Goal: Information Seeking & Learning: Learn about a topic

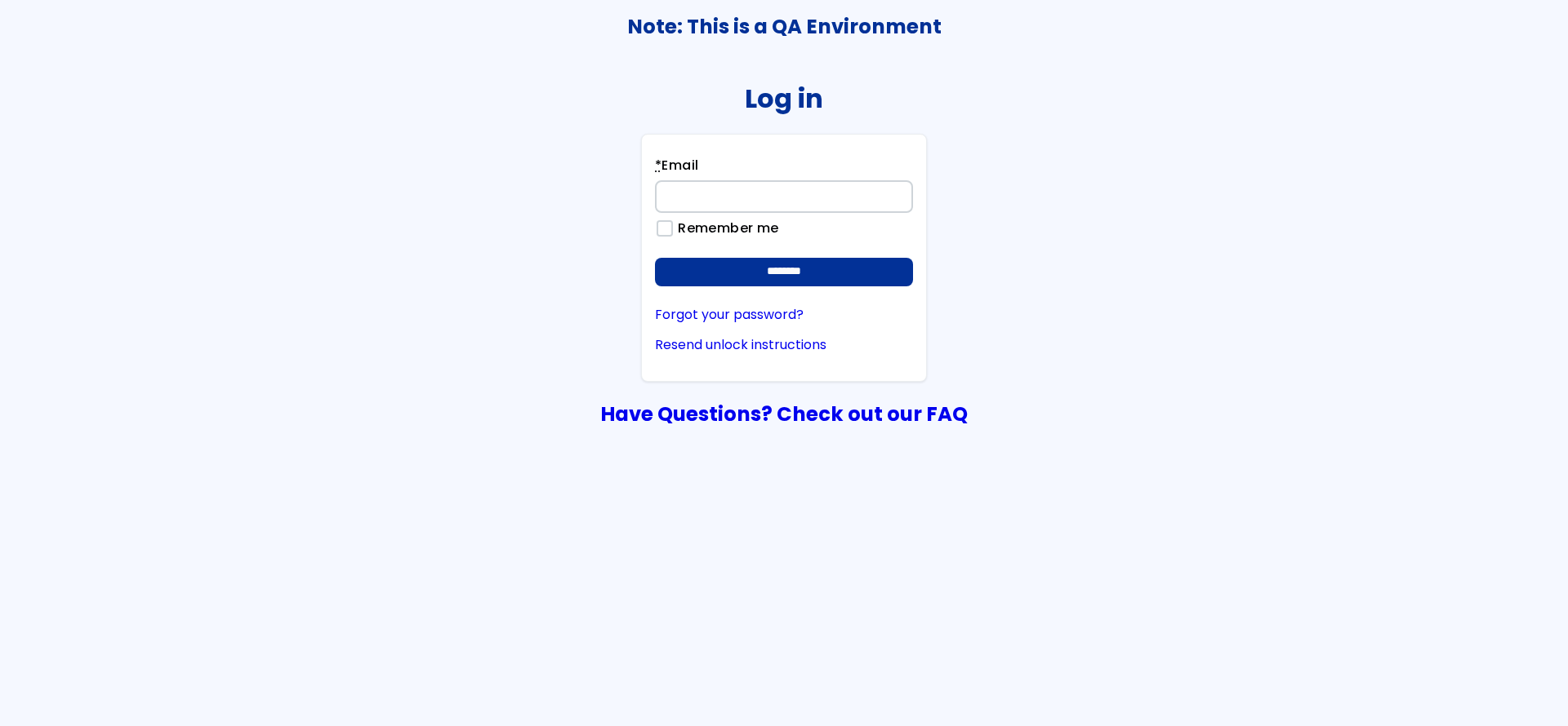
click at [807, 194] on input "* Email" at bounding box center [784, 196] width 258 height 33
type input "**********"
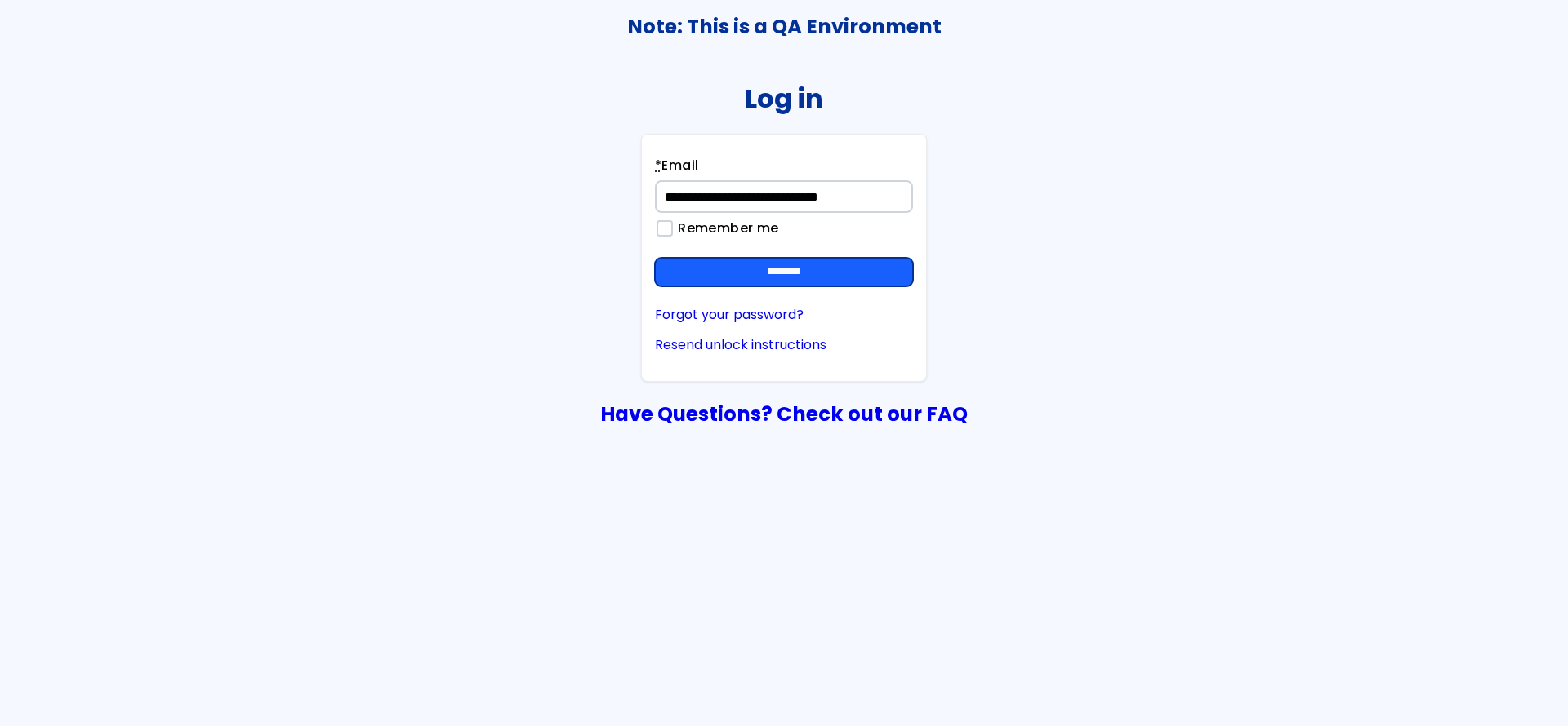
click at [775, 280] on input "********" at bounding box center [784, 272] width 258 height 29
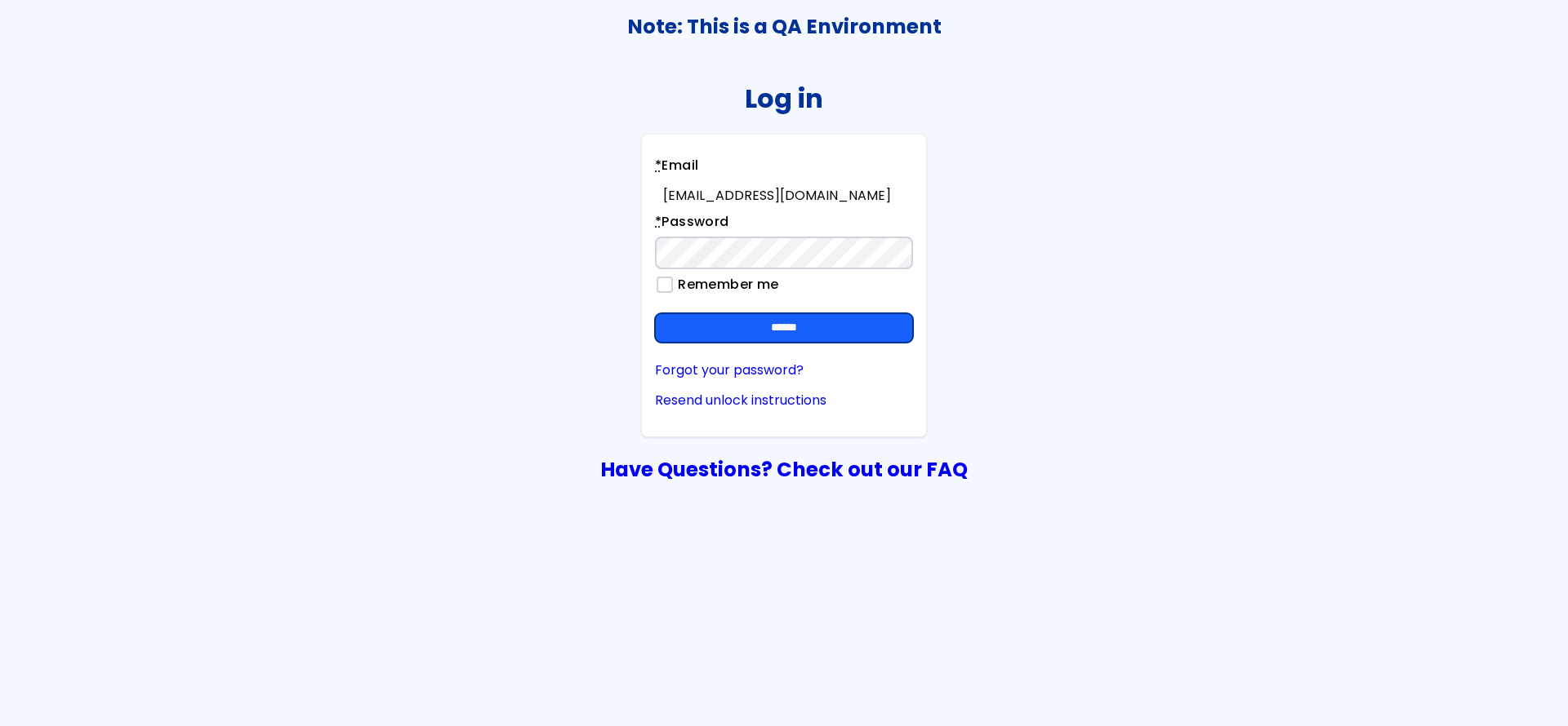
click at [766, 327] on input "******" at bounding box center [784, 327] width 258 height 29
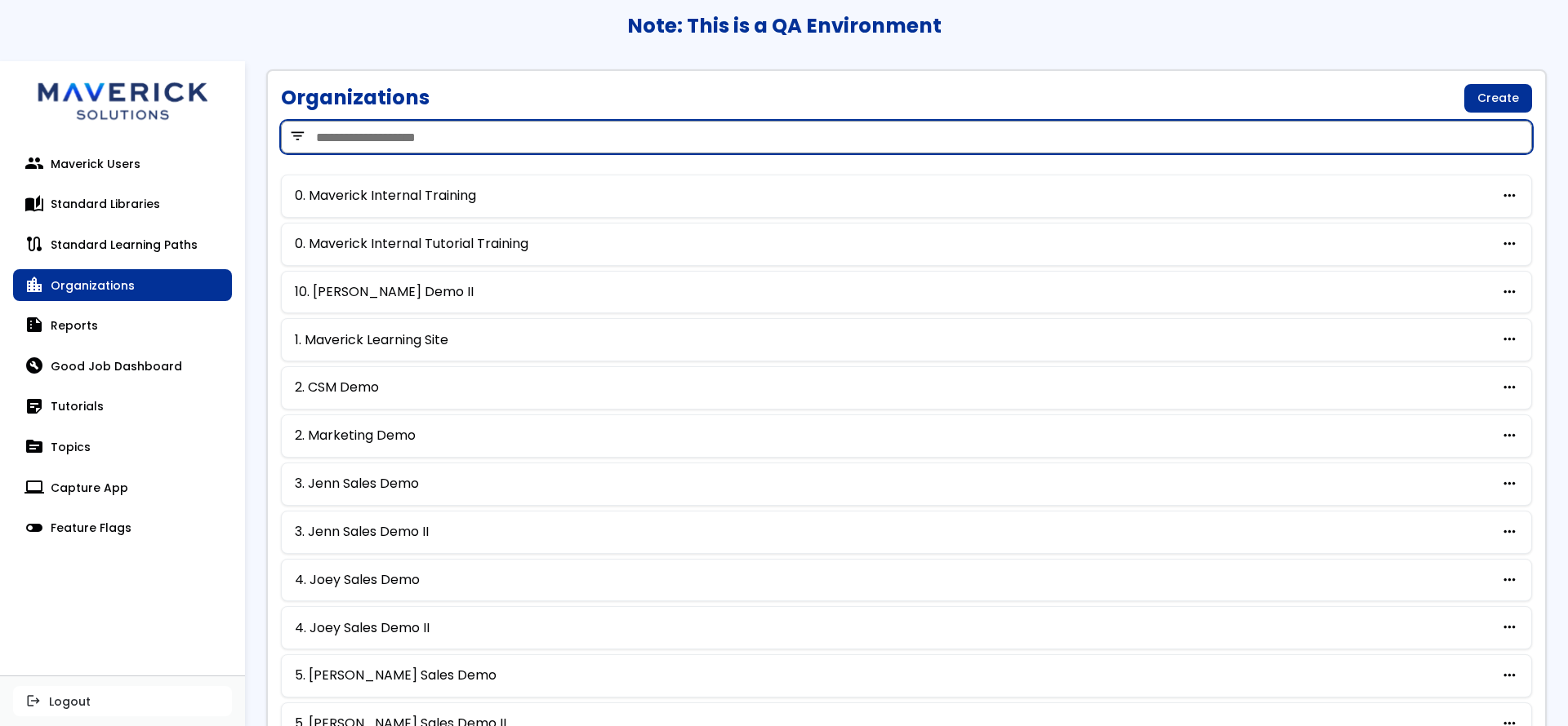
click at [614, 142] on input "search" at bounding box center [906, 137] width 1251 height 33
type input "***"
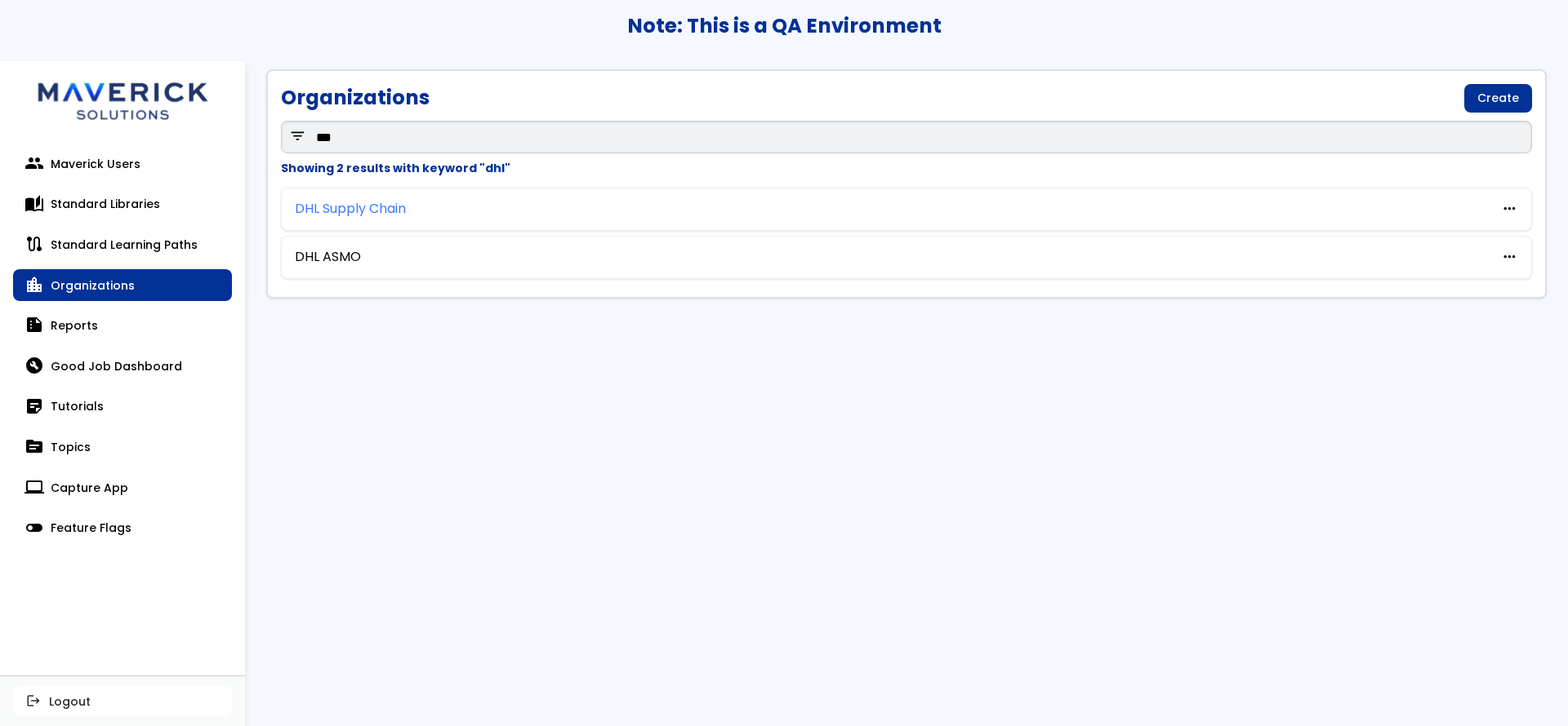
click at [397, 212] on link "DHL Supply Chain" at bounding box center [350, 209] width 111 height 15
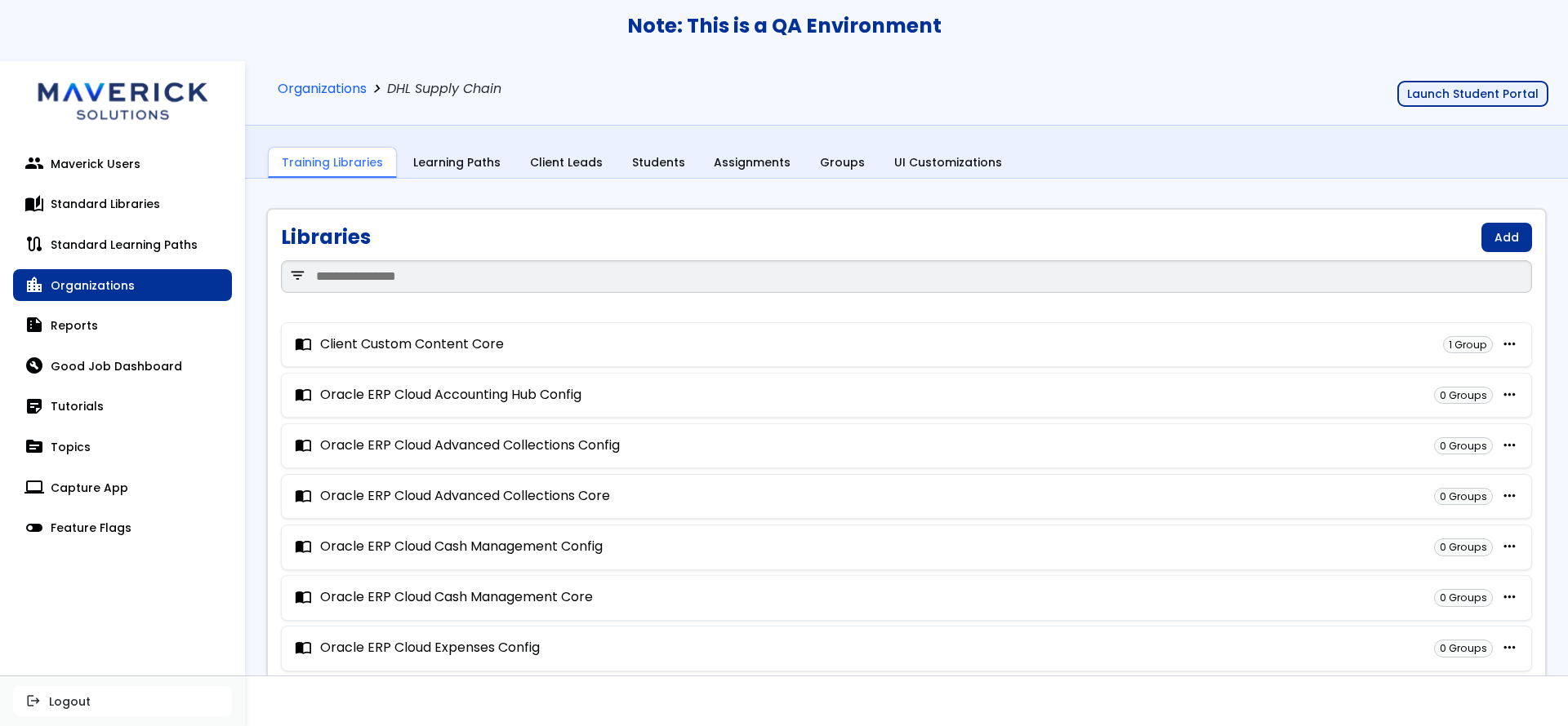
click at [1409, 93] on button "Launch Student Portal" at bounding box center [1472, 94] width 151 height 27
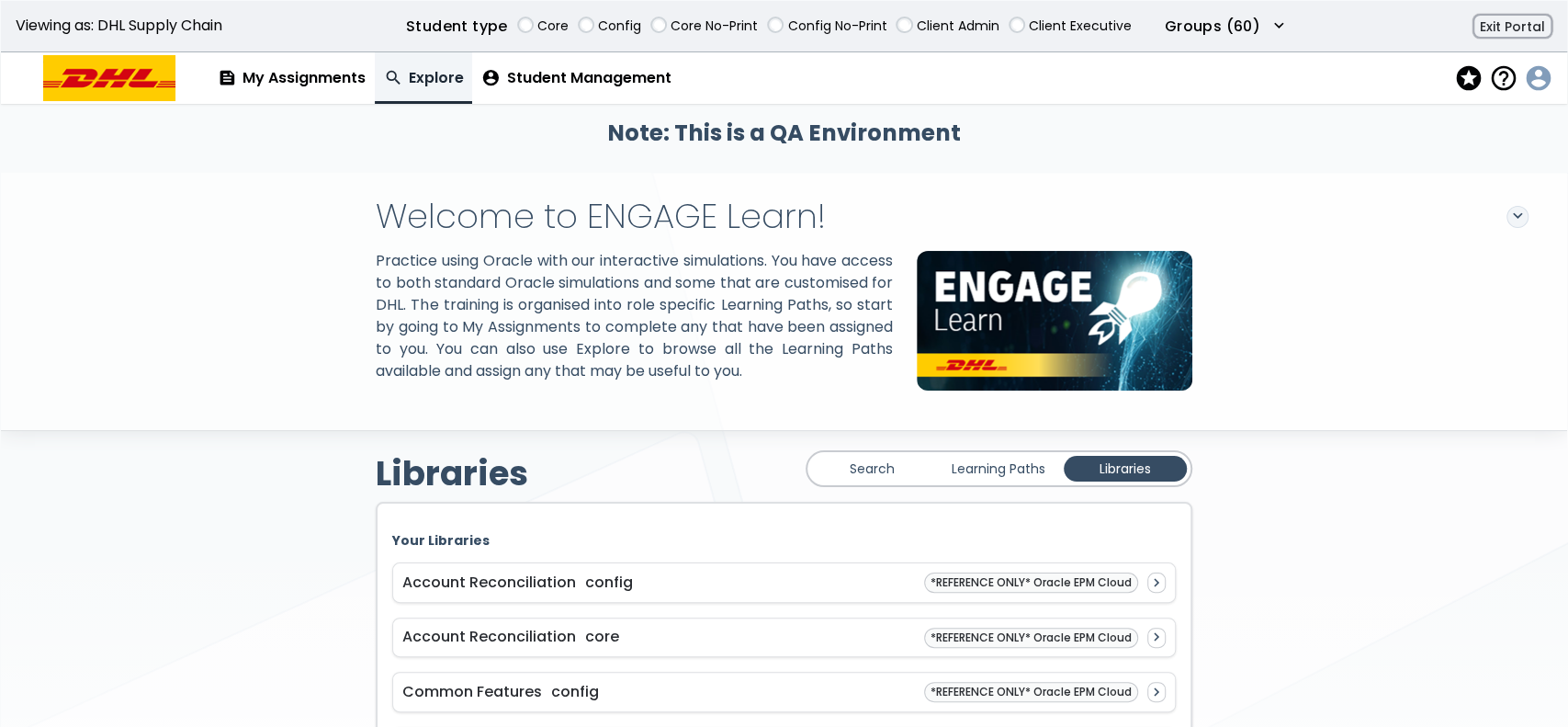
click at [1526, 77] on span "account_circle" at bounding box center [1536, 79] width 26 height 27
click at [1416, 119] on button "account_circle Profile" at bounding box center [1460, 115] width 163 height 33
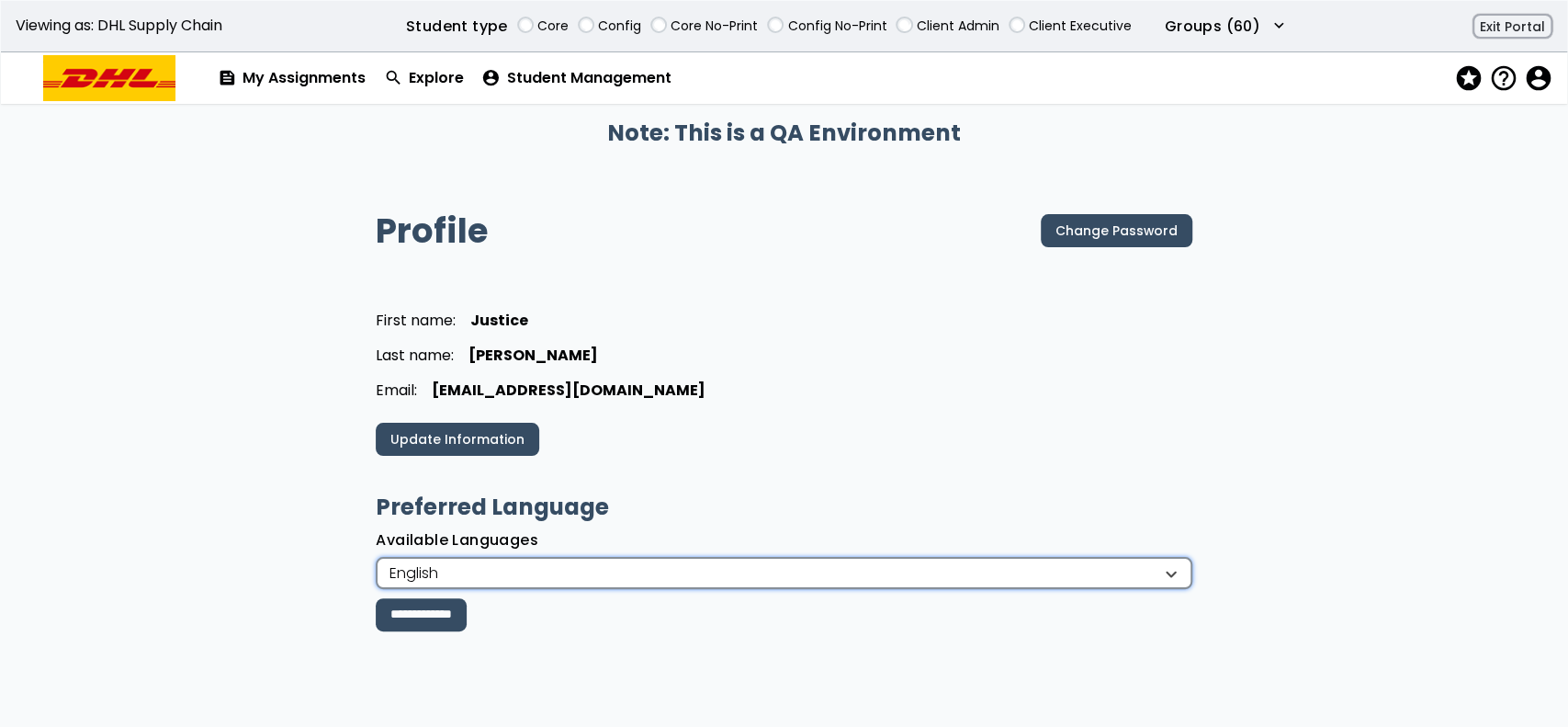
click at [510, 572] on div "English" at bounding box center [775, 574] width 775 height 22
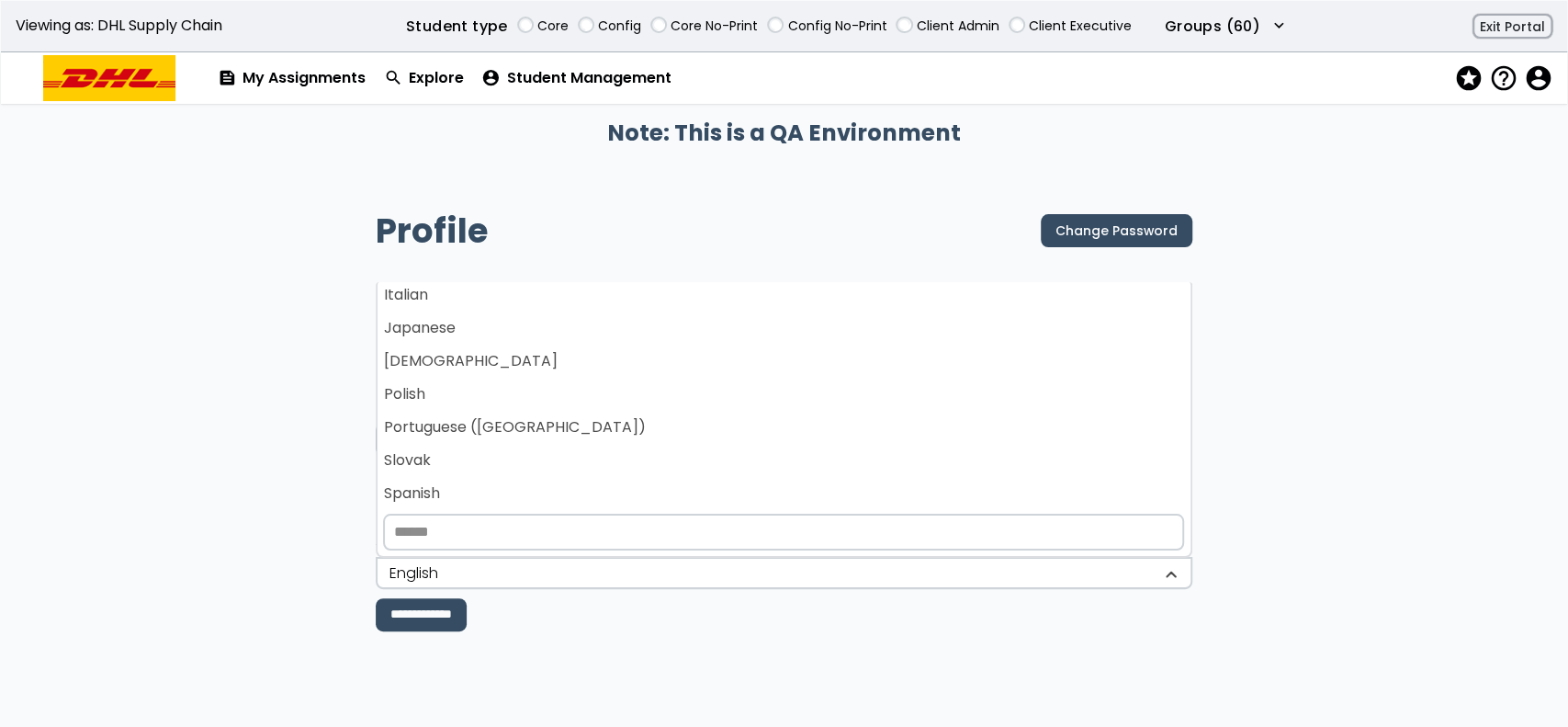
scroll to position [368, 0]
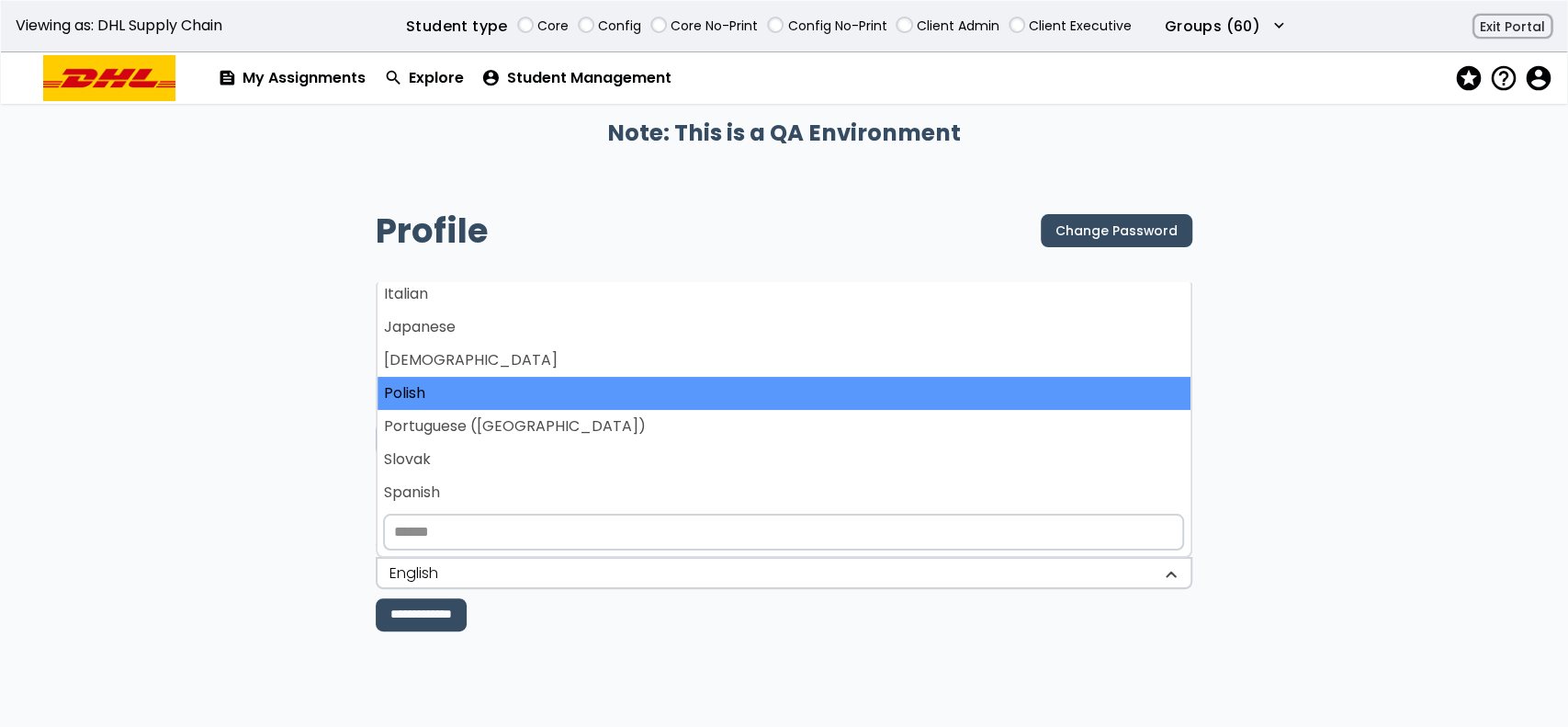
click at [494, 396] on div "Polish" at bounding box center [784, 392] width 812 height 33
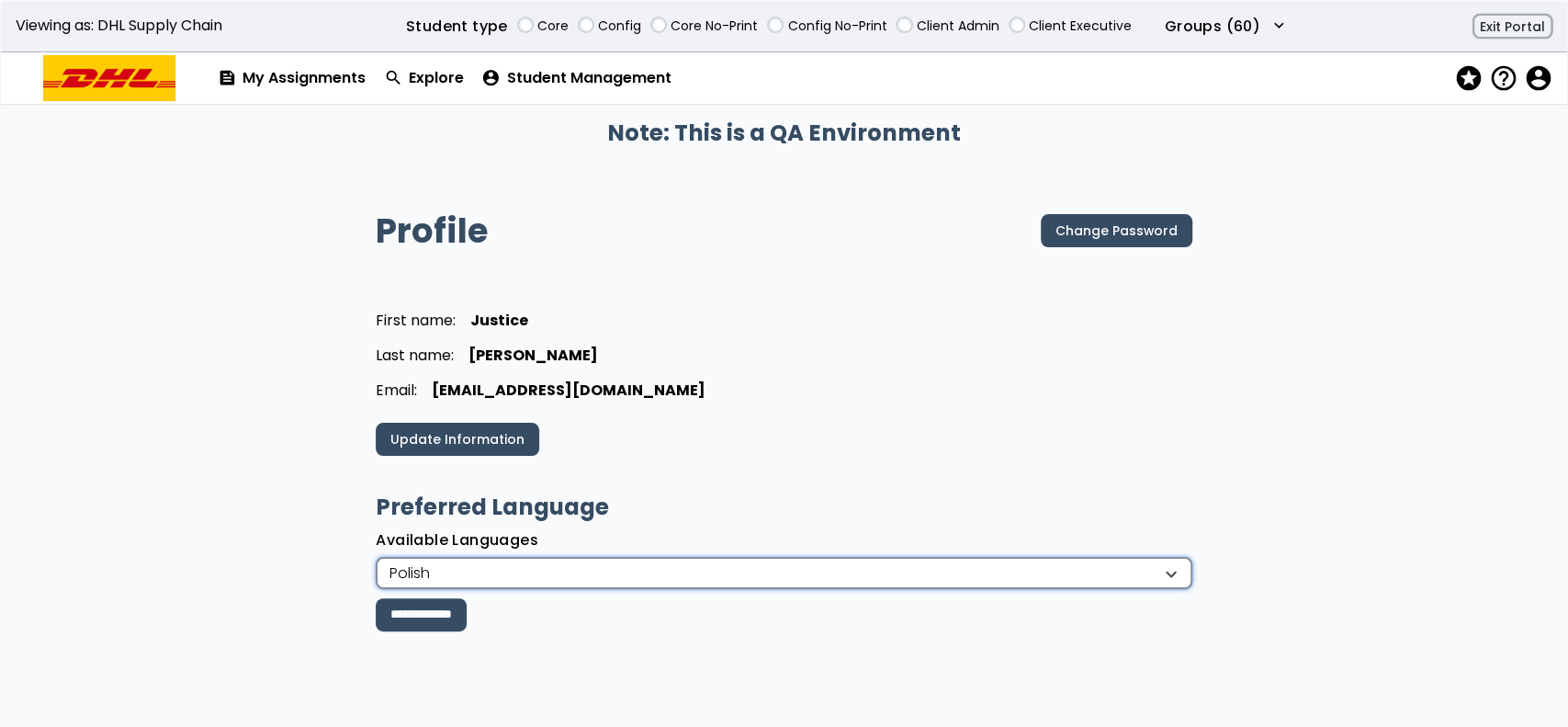
click at [479, 570] on div "Polish" at bounding box center [775, 574] width 775 height 22
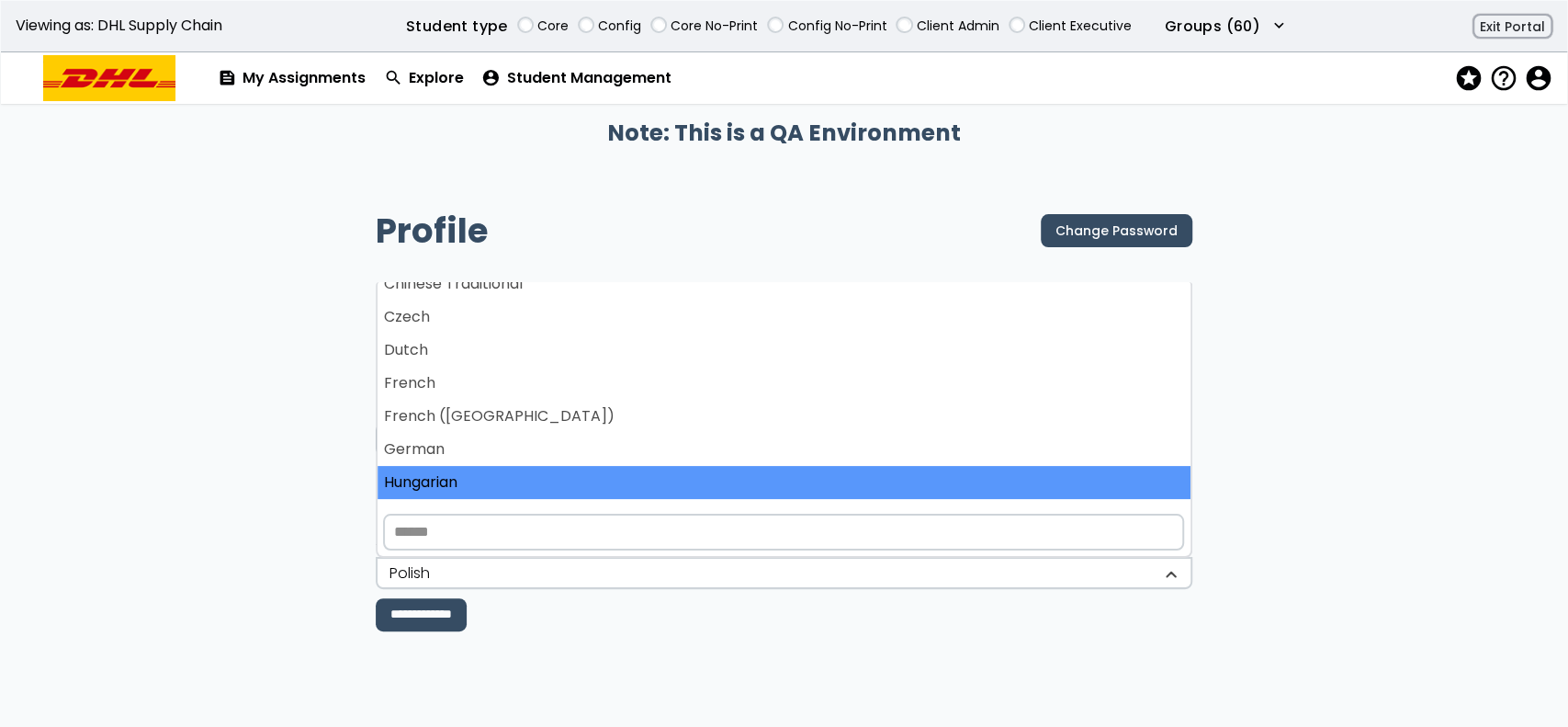
scroll to position [142, 0]
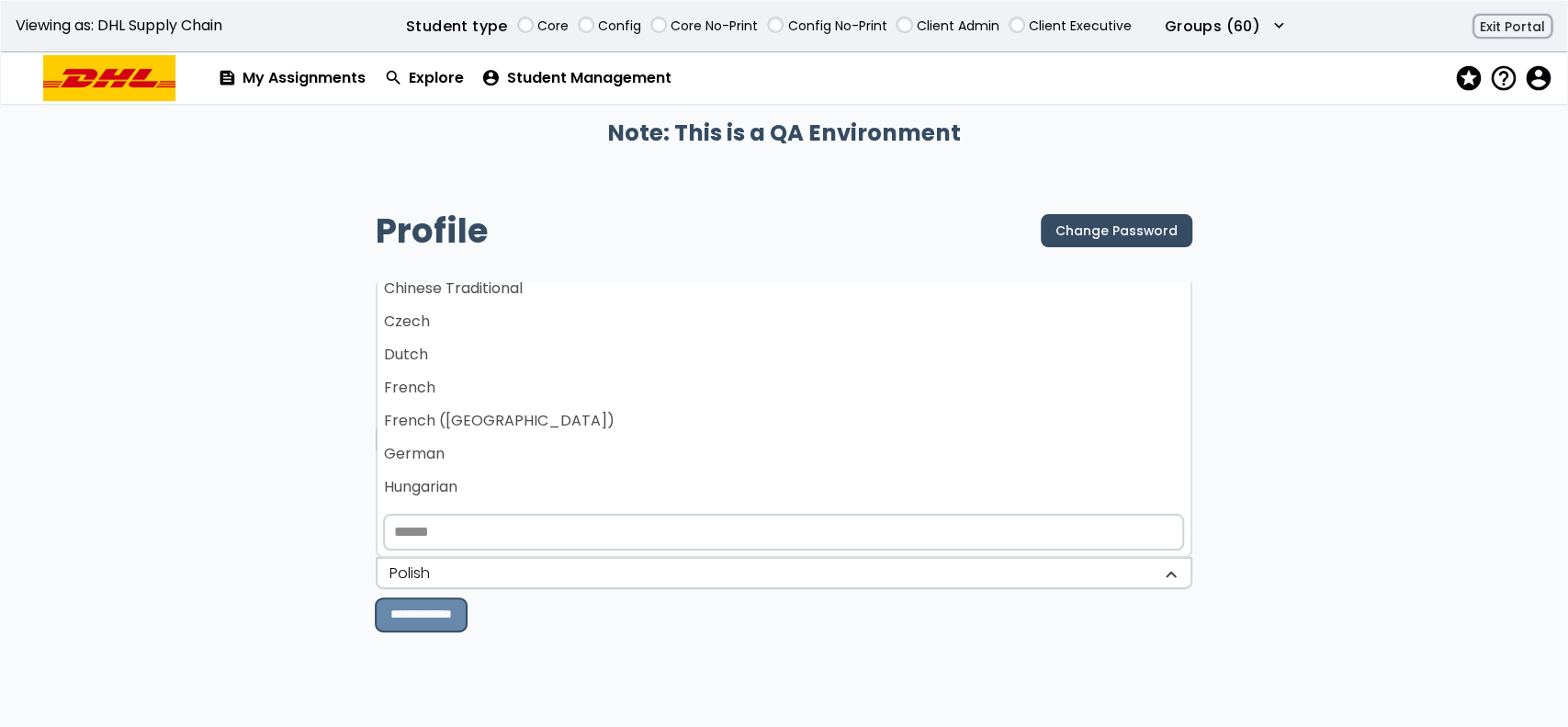
click at [448, 617] on input "**********" at bounding box center [420, 614] width 91 height 33
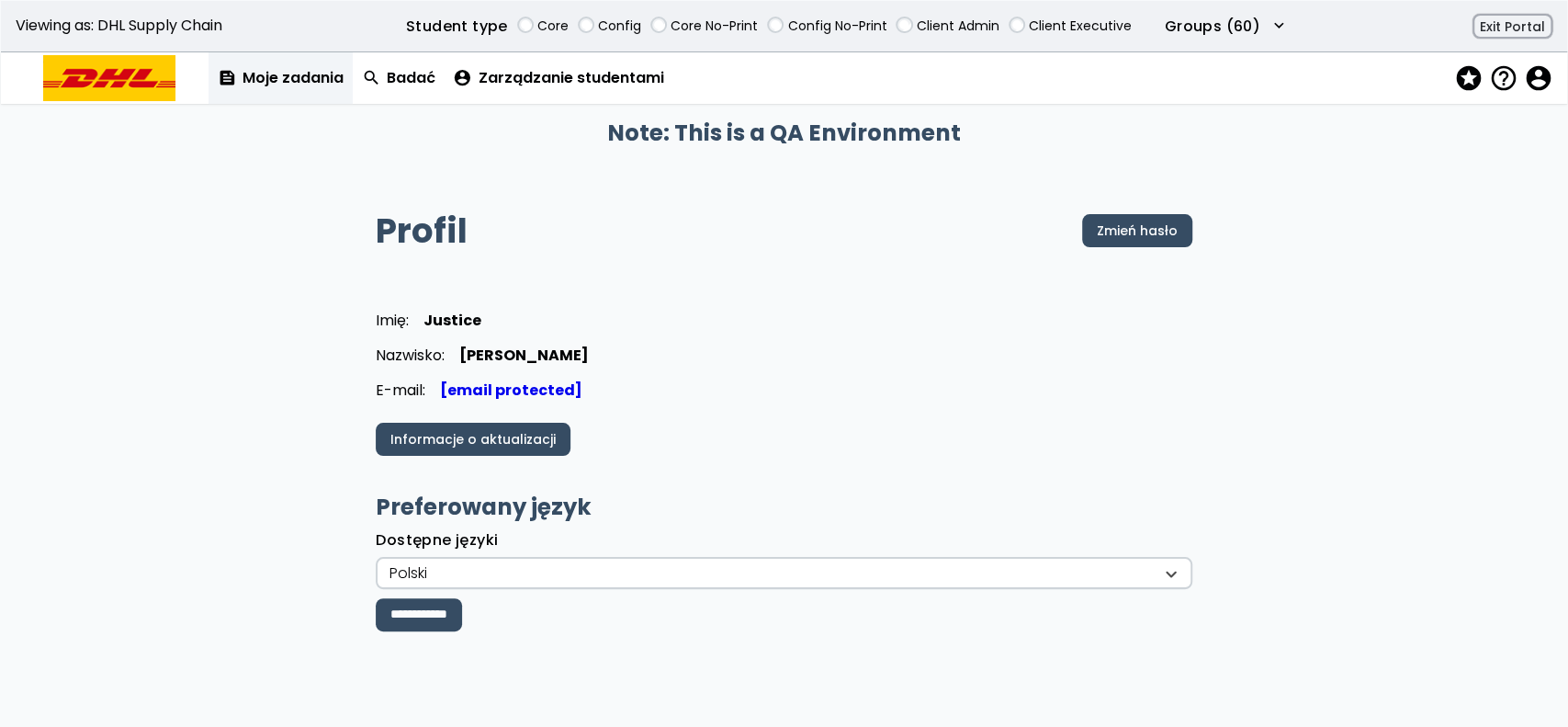
click at [279, 71] on link "feed Moje zadania" at bounding box center [280, 79] width 144 height 52
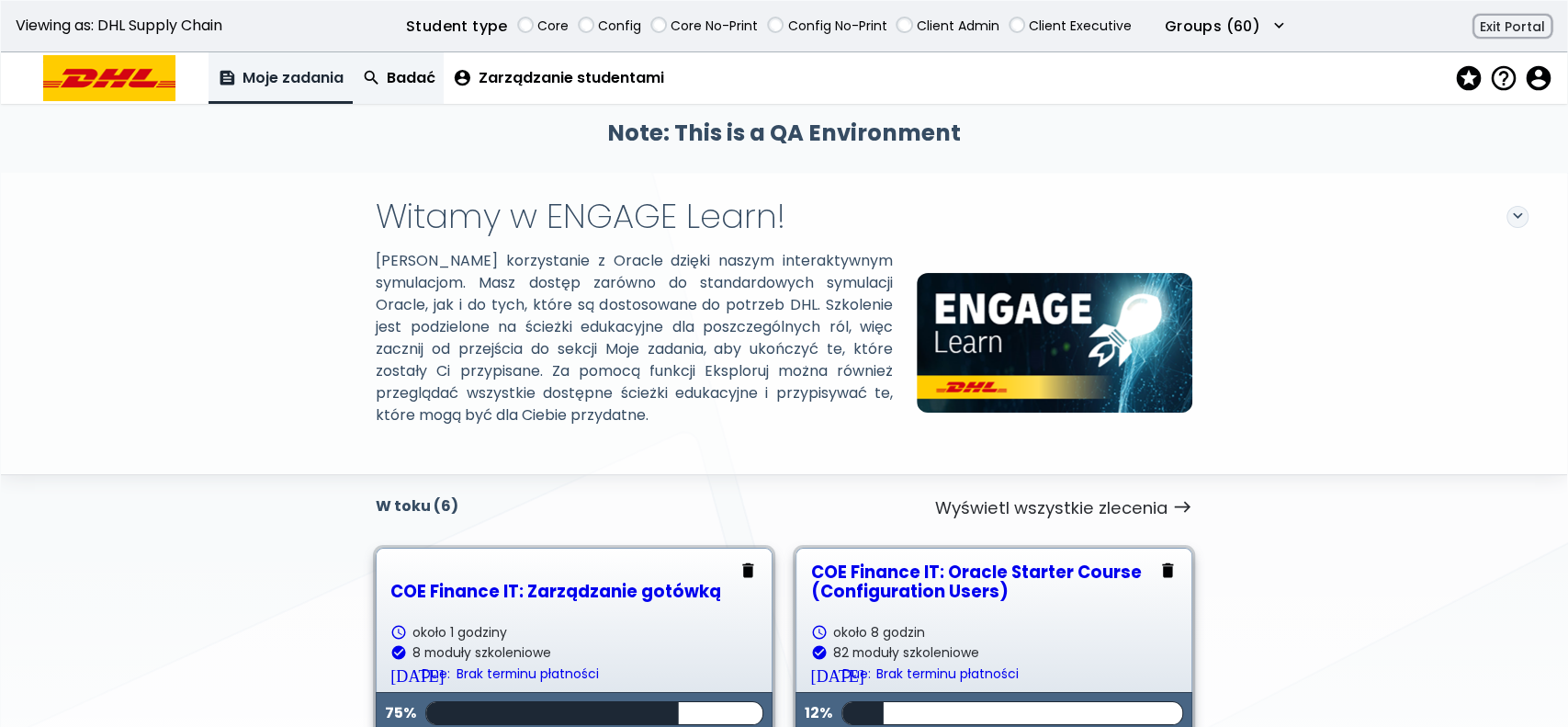
click at [421, 102] on link "search Badać" at bounding box center [398, 79] width 92 height 52
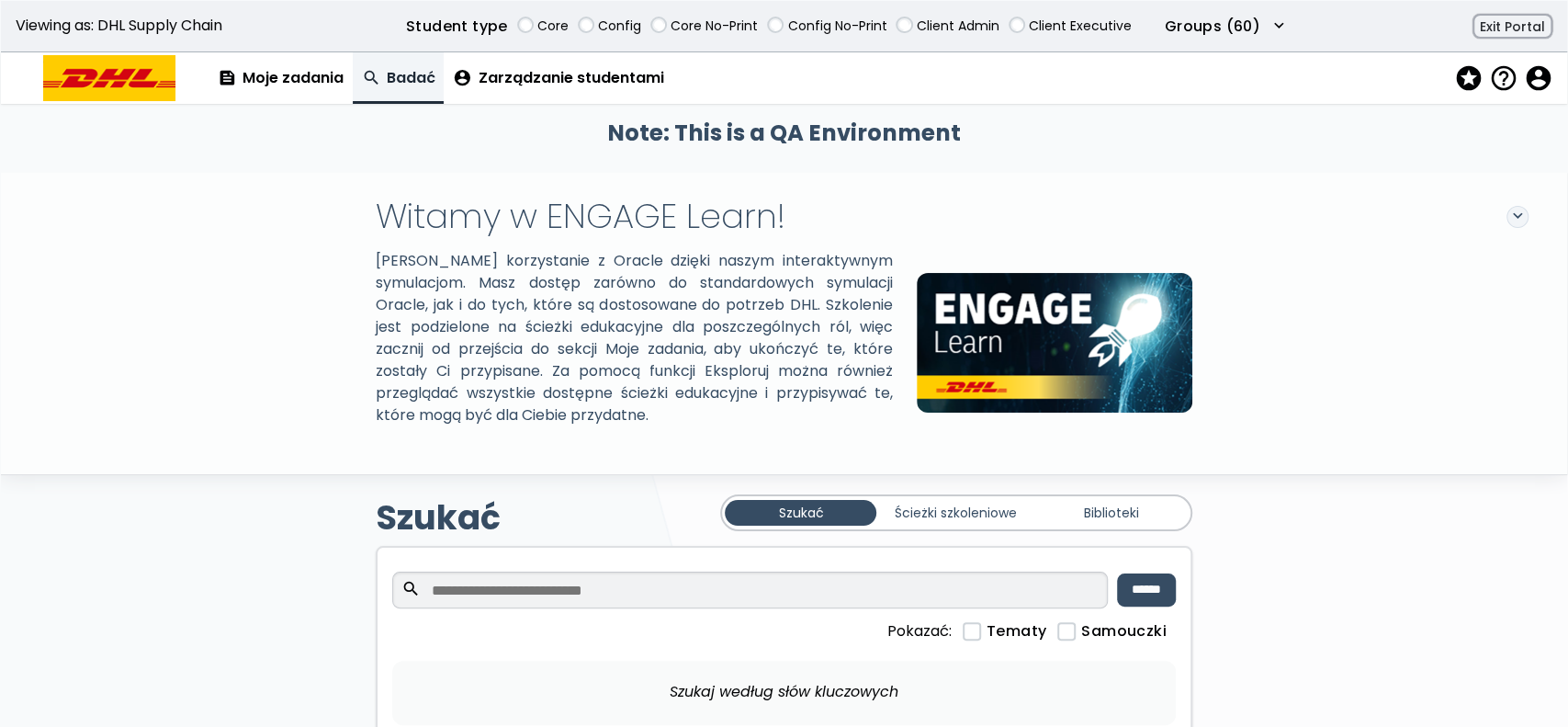
click at [932, 503] on link "Ścieżki szkoleniowe" at bounding box center [956, 513] width 151 height 26
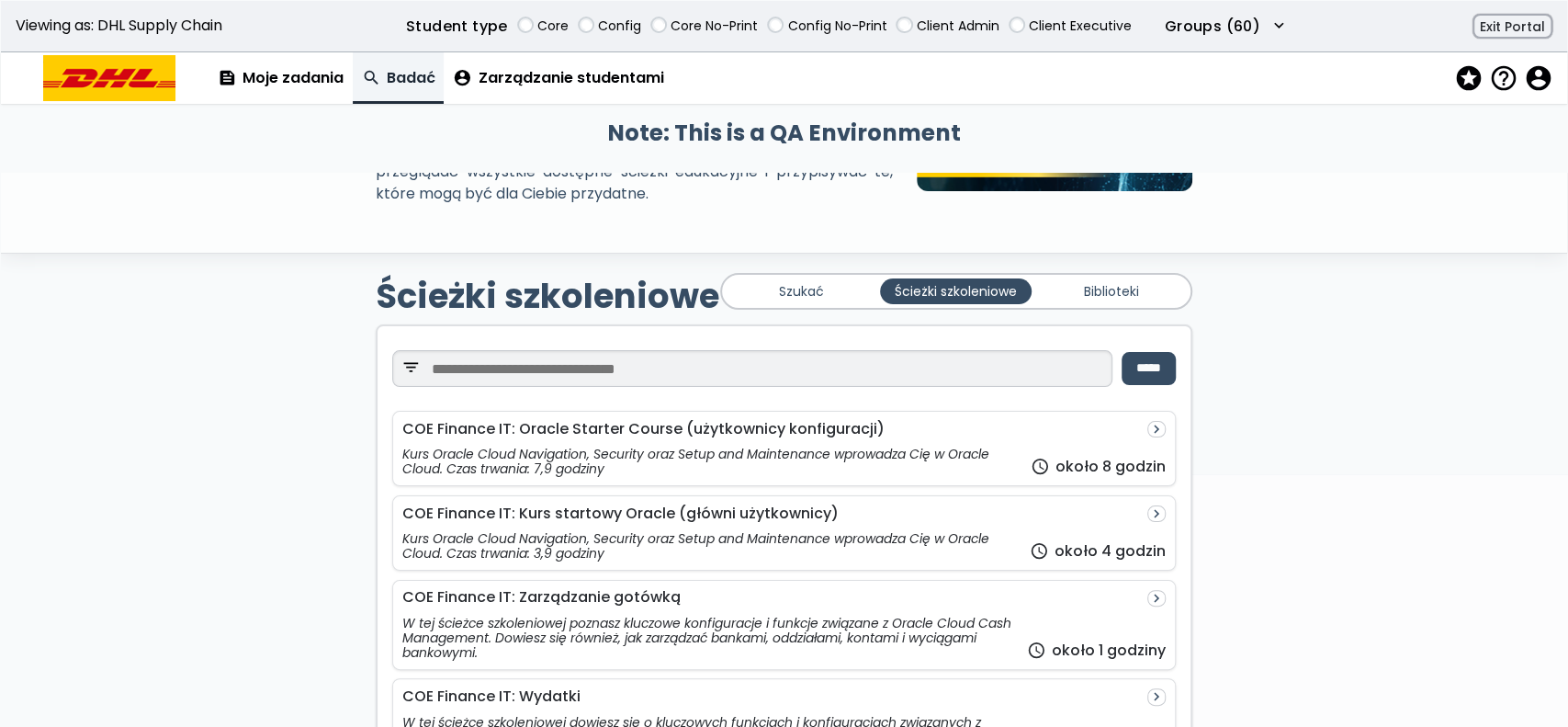
scroll to position [267, 0]
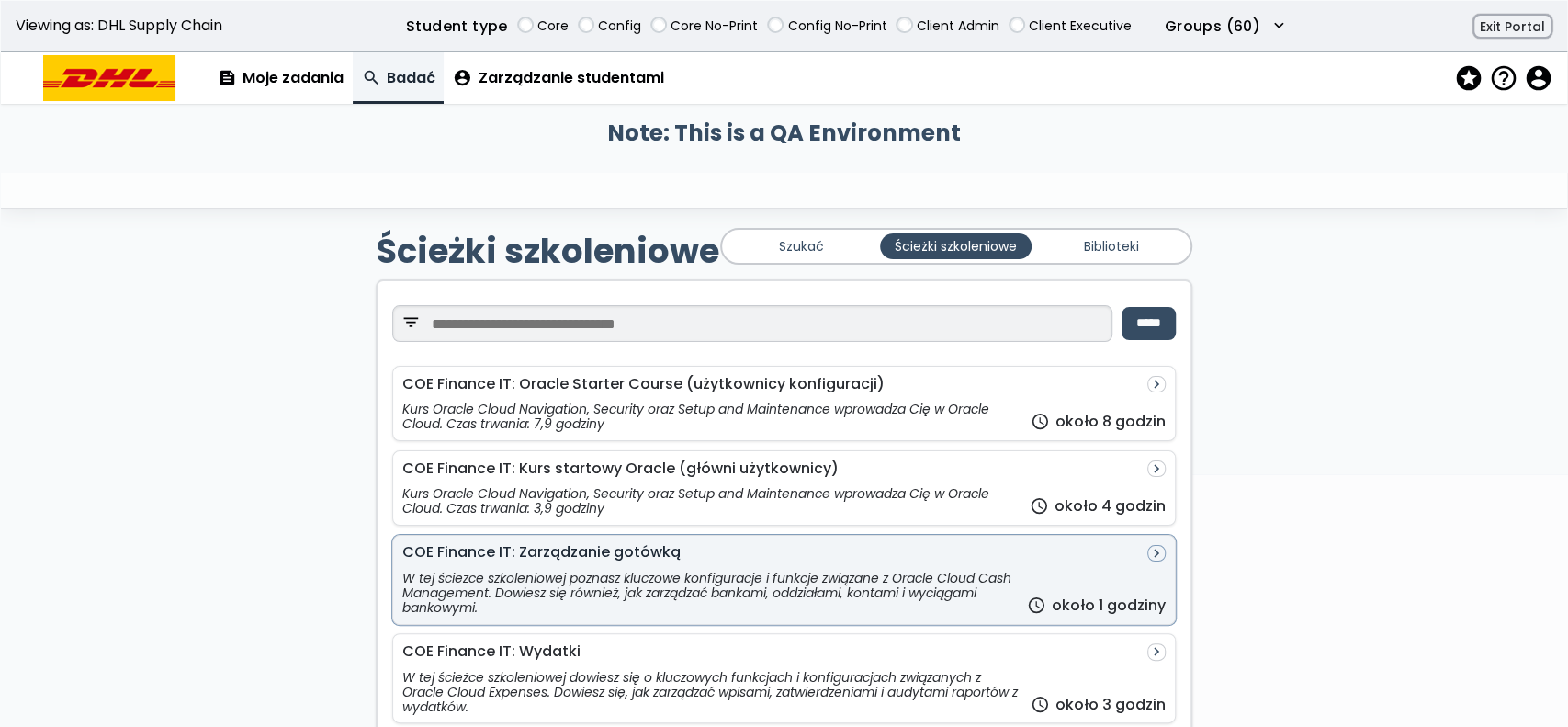
drag, startPoint x: 932, startPoint y: 503, endPoint x: 535, endPoint y: 586, distance: 405.6
click at [535, 586] on div "W tej ścieżce szkoleniowej poznasz kluczowe konfiguracje i funkcje związane z O…" at bounding box center [710, 593] width 615 height 44
click at [692, 581] on div "W tej ścieżce szkoleniowej poznasz kluczowe konfiguracje i funkcje związane z O…" at bounding box center [710, 593] width 615 height 44
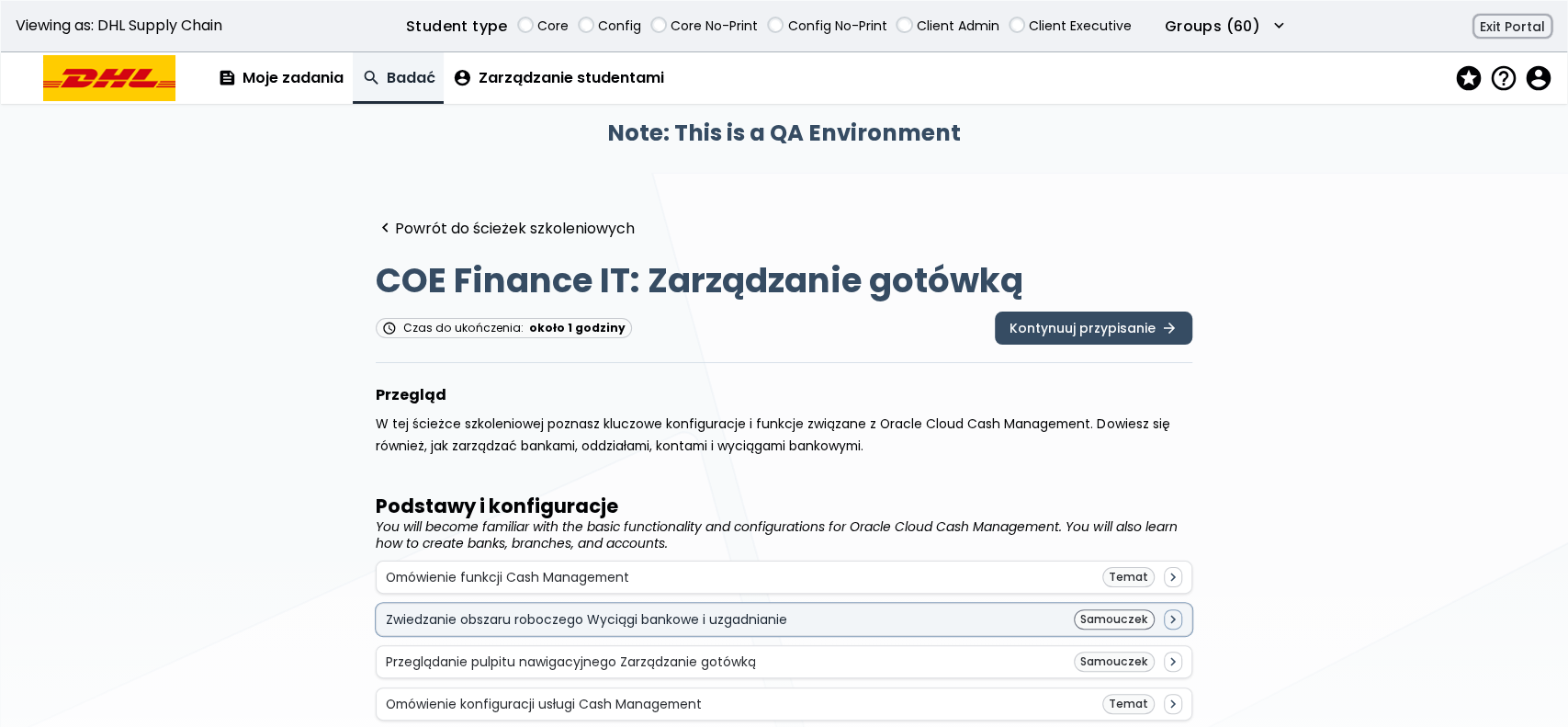
scroll to position [100, 0]
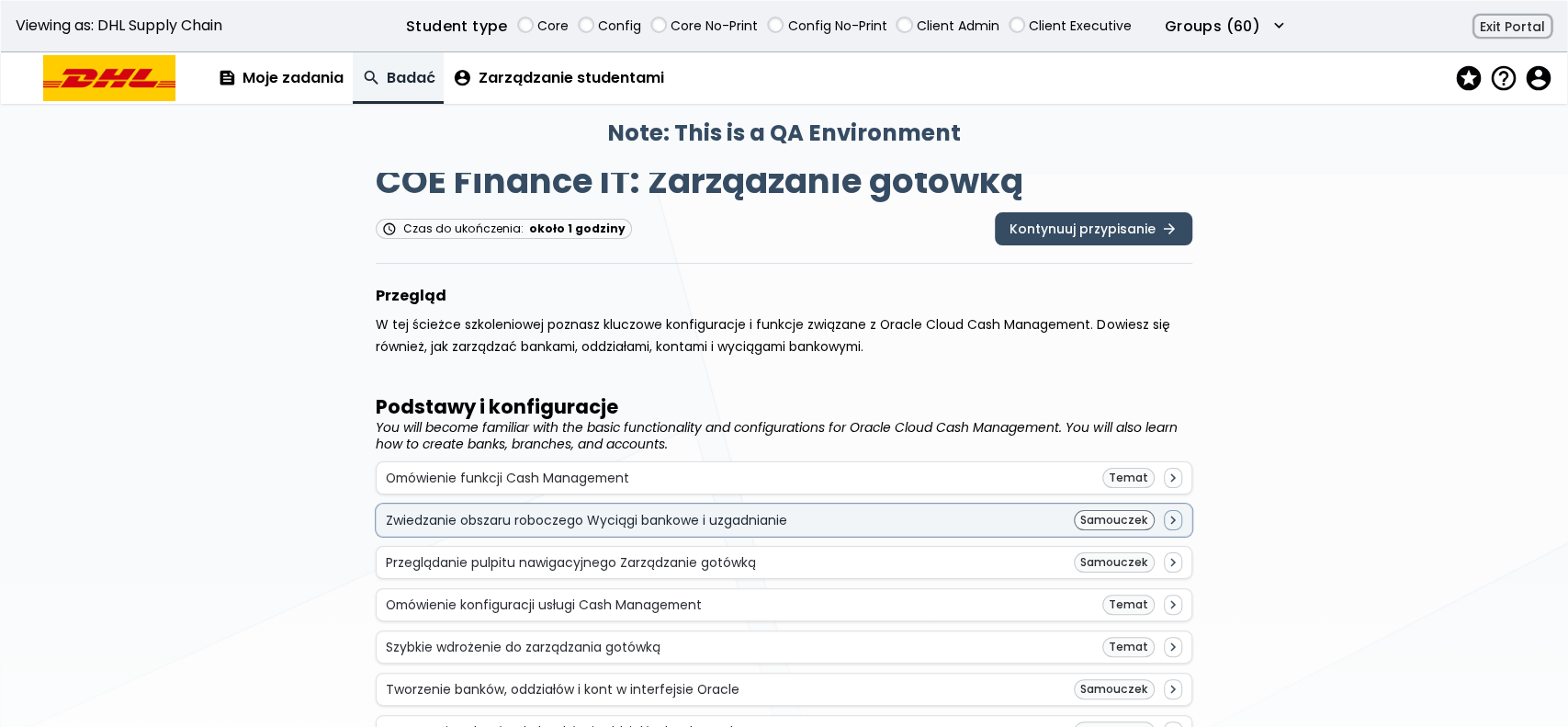
click at [969, 524] on div "Zwiedzanie obszaru roboczego Wyciągi bankowe i uzgadnianie Samouczek navigate_n…" at bounding box center [784, 520] width 796 height 20
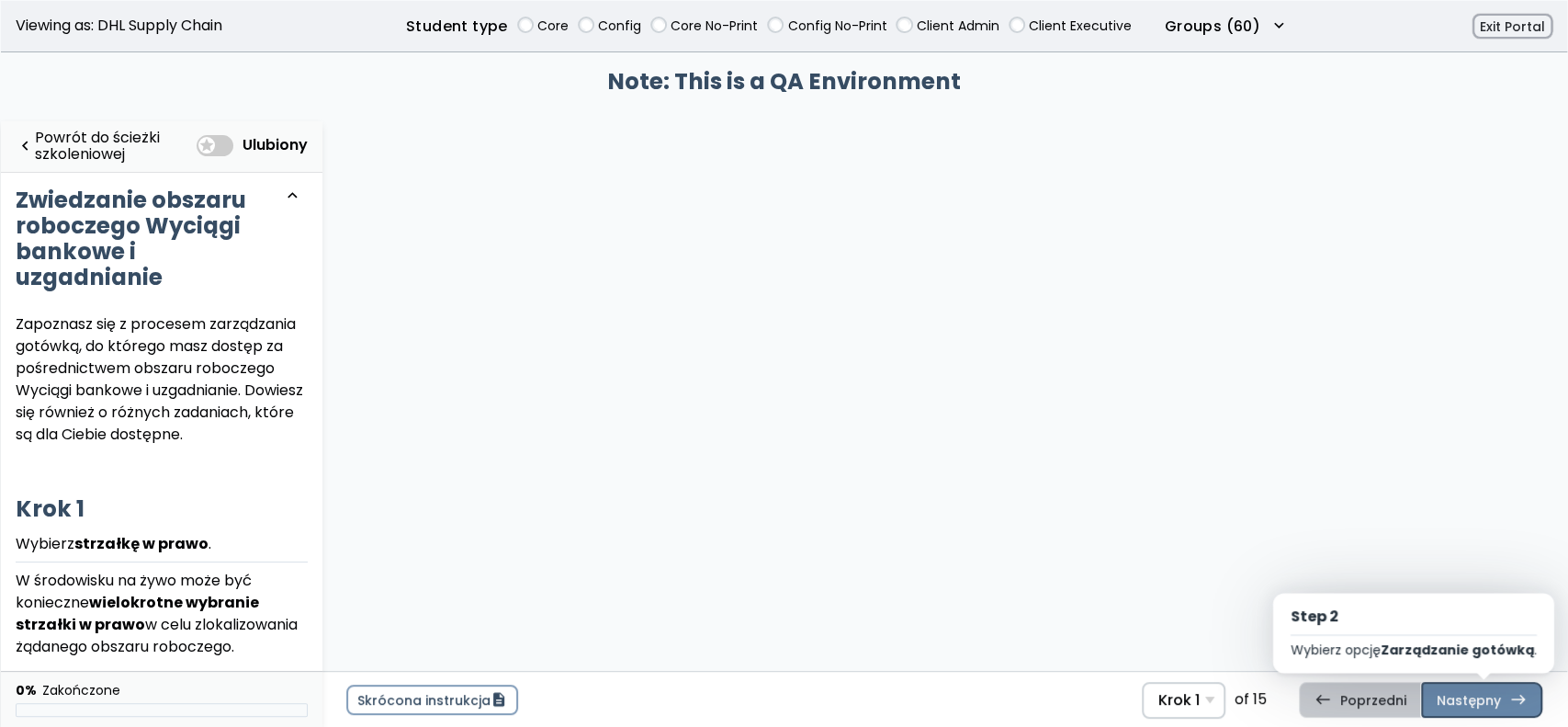
click at [1478, 712] on link "Następny east Step 2 Wybierz opcję Zarządzanie gotówką ." at bounding box center [1482, 699] width 121 height 35
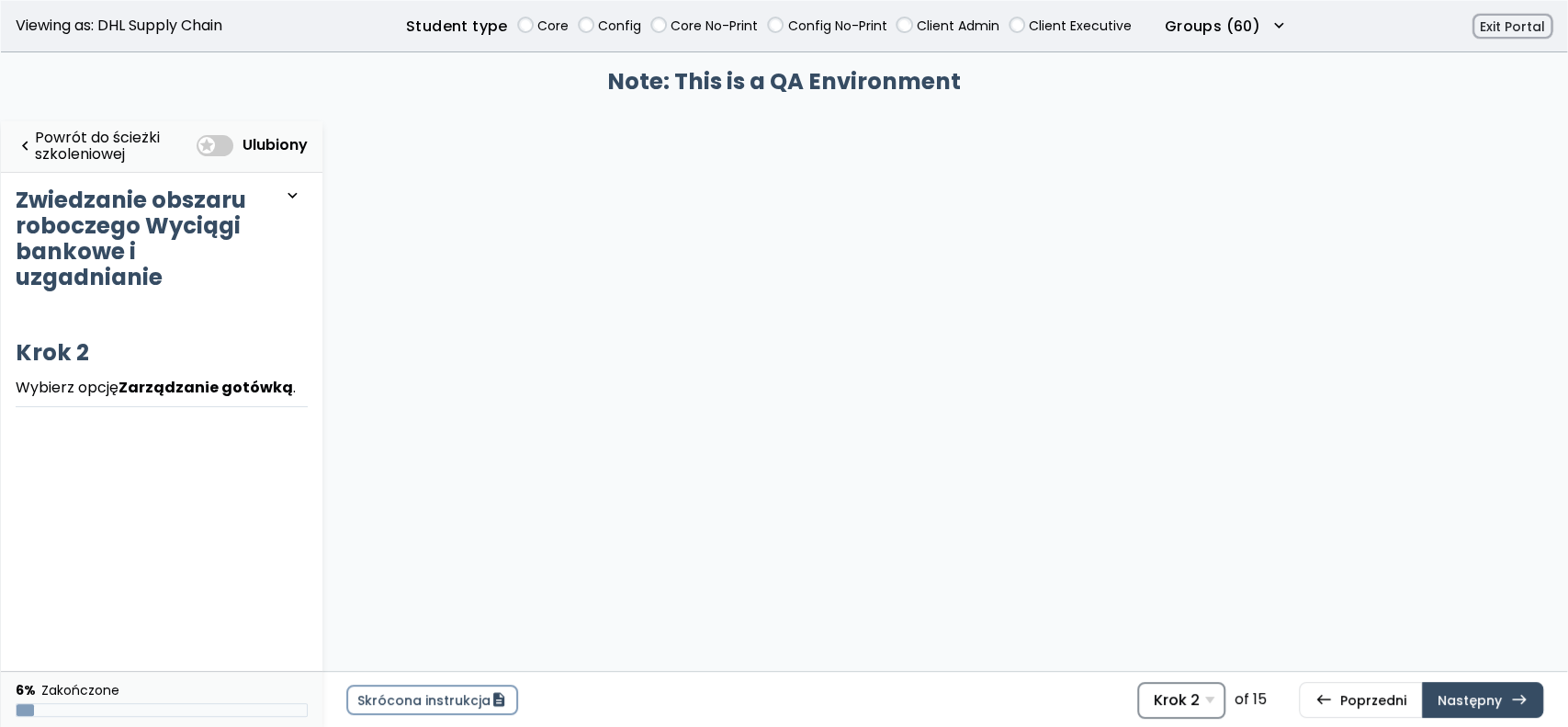
click at [1200, 691] on span "Krok 2" at bounding box center [1177, 700] width 46 height 18
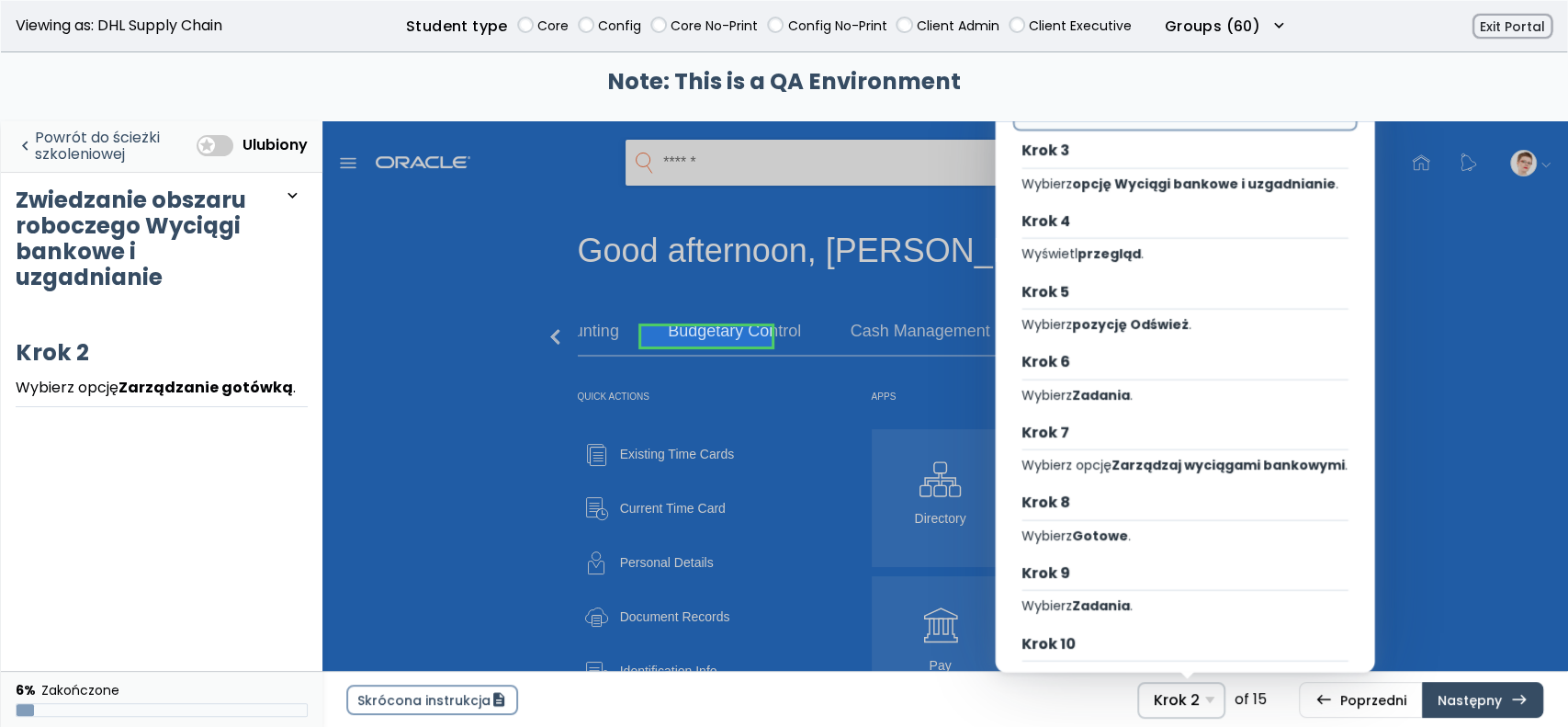
click at [142, 136] on link "navigate_before Powrót do ścieżki szkoleniowej" at bounding box center [102, 146] width 172 height 38
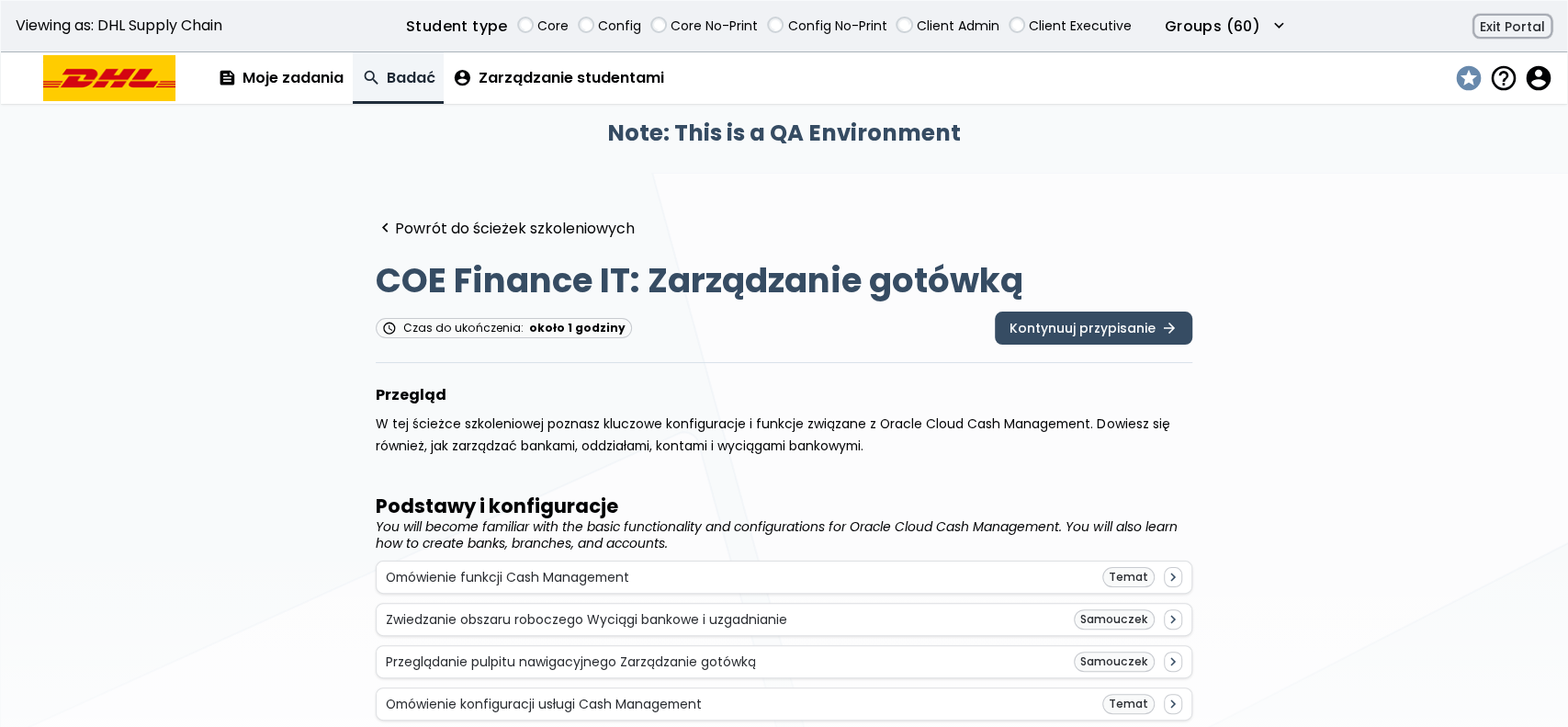
click at [1468, 78] on span "stars" at bounding box center [1467, 79] width 26 height 27
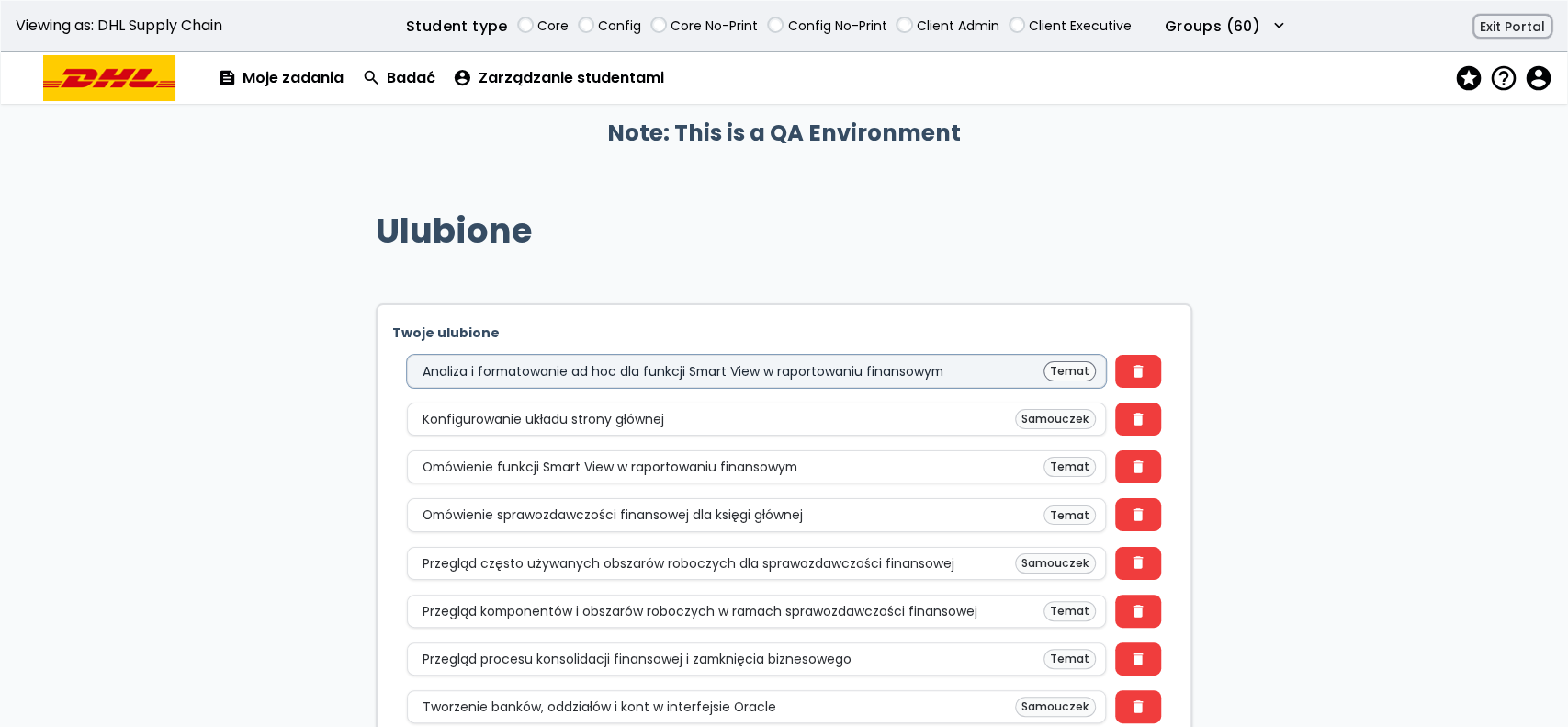
click at [537, 376] on div "Analiza i formatowanie ad hoc dla funkcji Smart View w raportowaniu finansowym" at bounding box center [683, 370] width 521 height 15
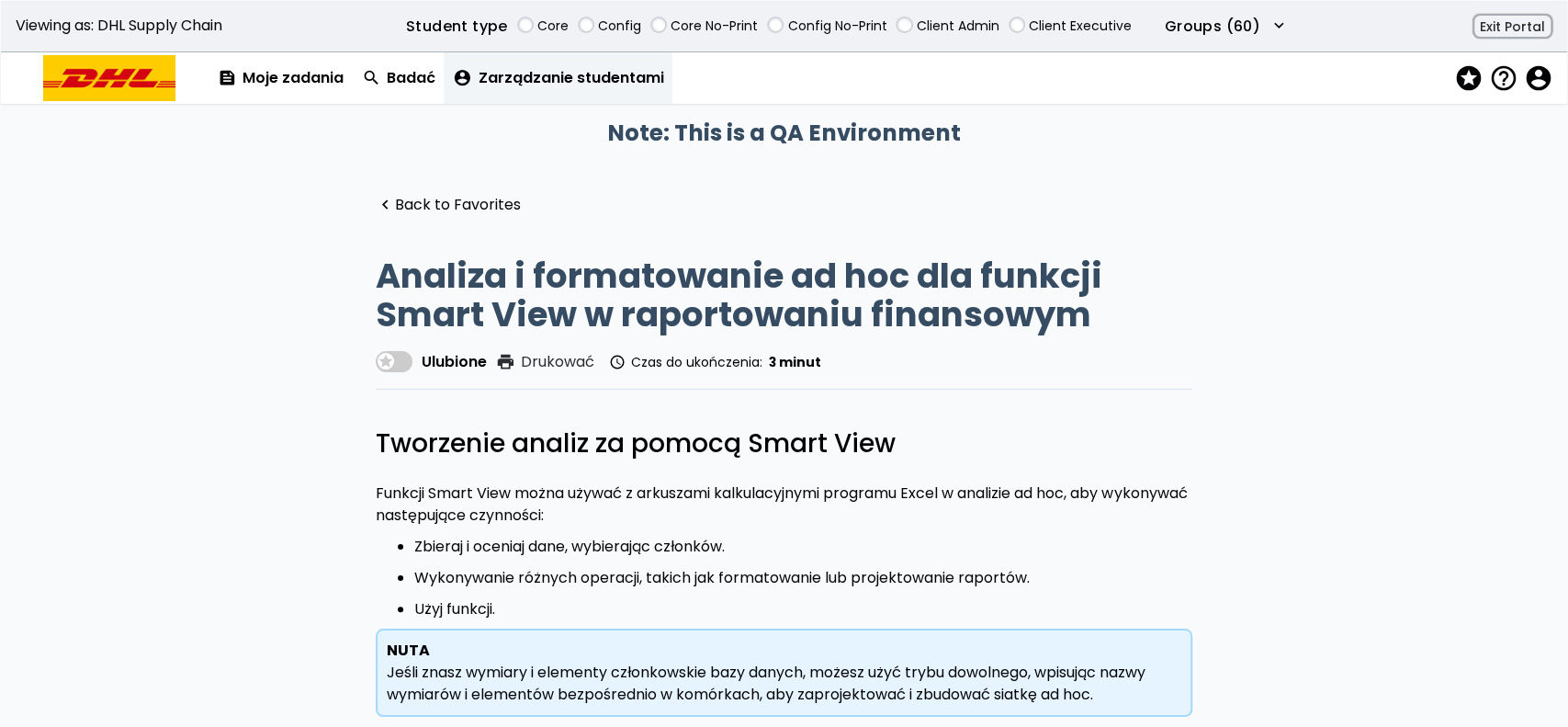
click at [514, 65] on link "account_circle Zarządzanie studentami" at bounding box center [559, 79] width 229 height 52
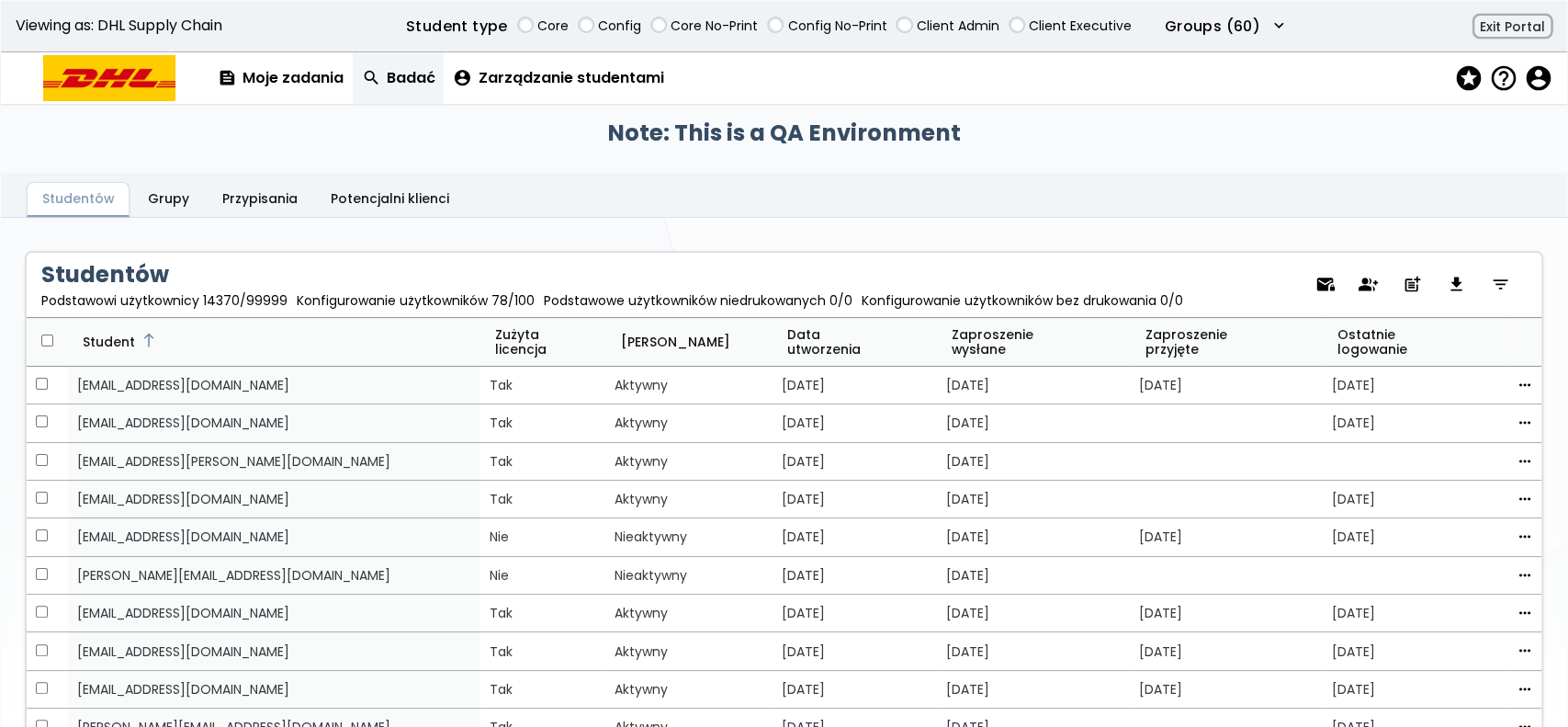
click at [400, 82] on link "search Badać" at bounding box center [398, 79] width 92 height 52
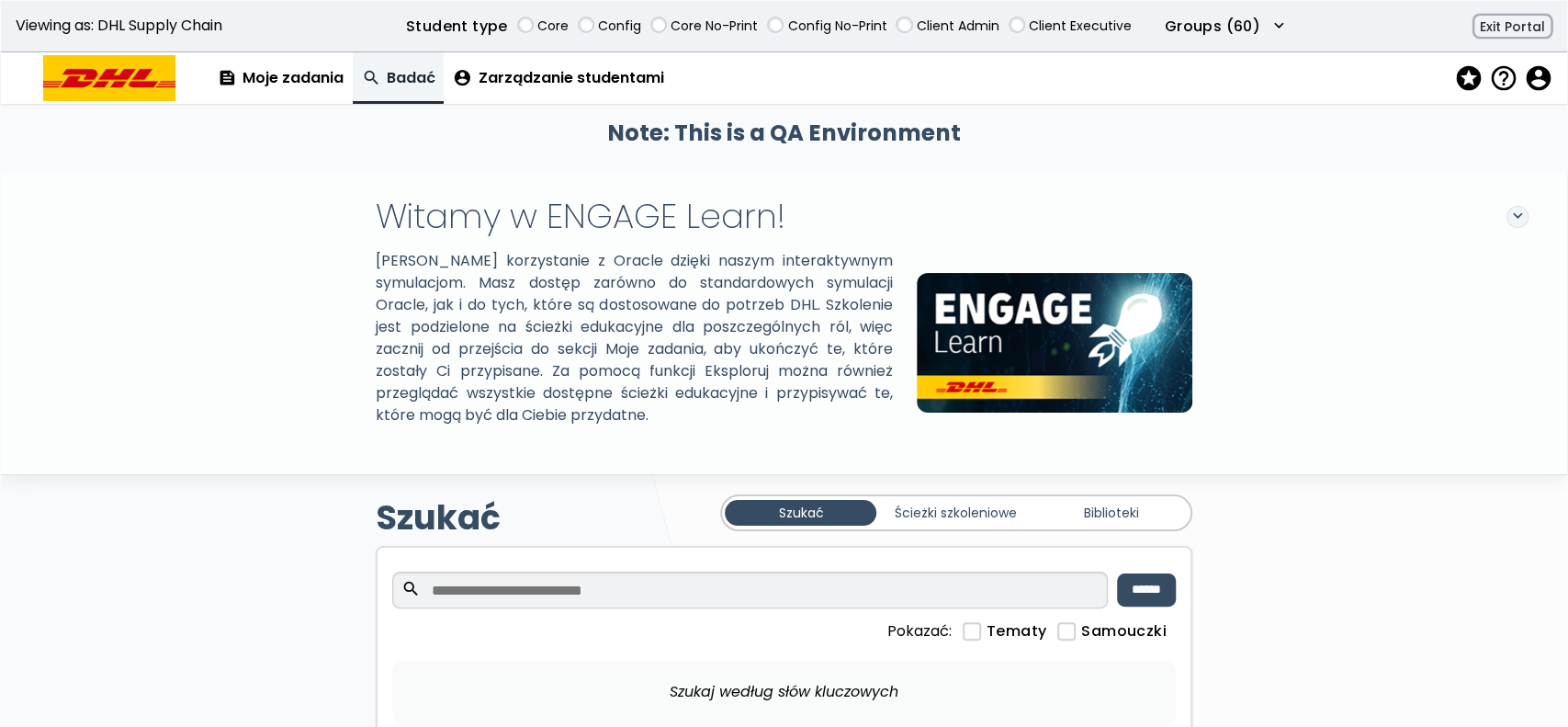
click at [901, 495] on div "Szukać Ścieżki szkoleniowe Biblioteki" at bounding box center [957, 512] width 472 height 37
click at [915, 526] on div "Szukać Ścieżki szkoleniowe Biblioteki" at bounding box center [957, 512] width 472 height 37
click at [915, 514] on link "Ścieżki szkoleniowe" at bounding box center [956, 513] width 151 height 26
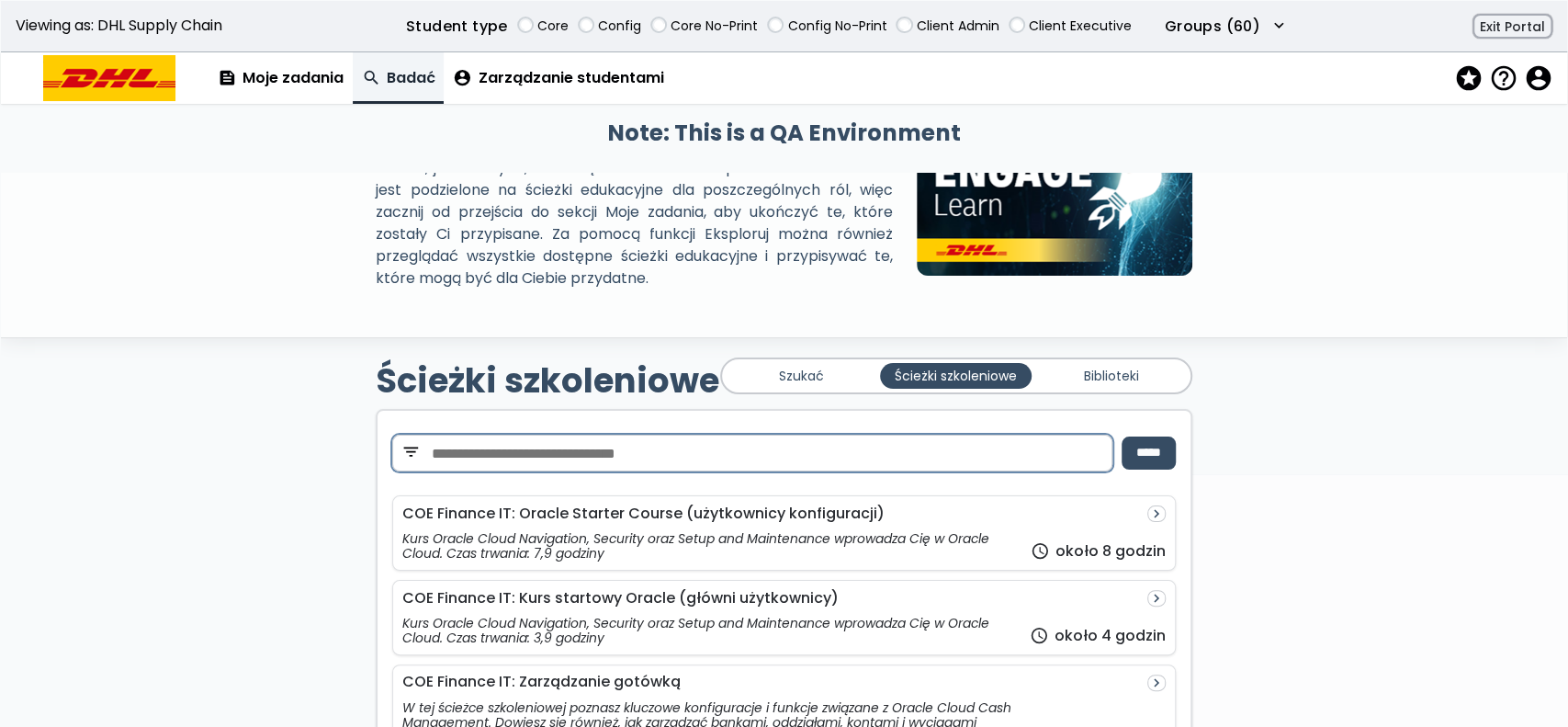
scroll to position [138, 0]
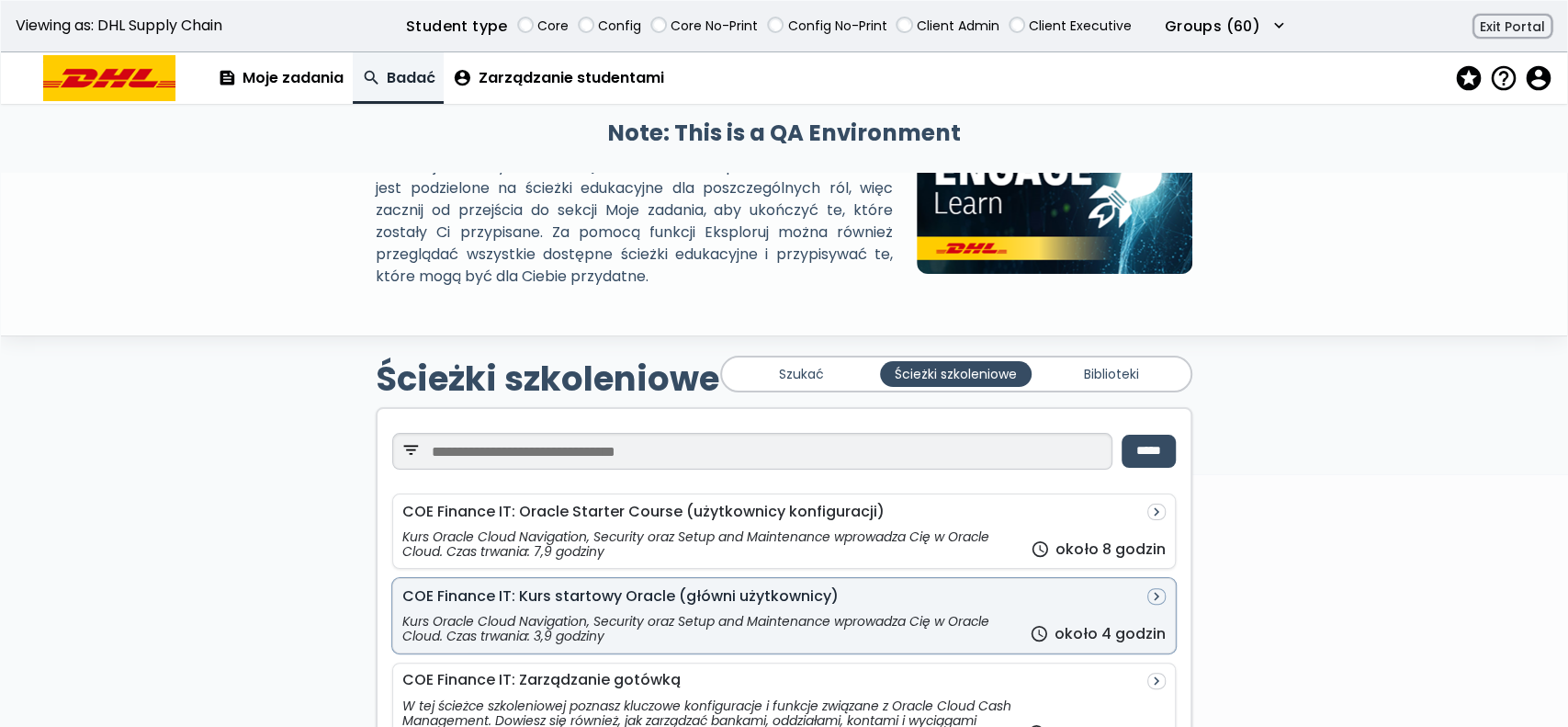
click at [728, 589] on div "COE Finance IT: Kurs startowy Oracle (główni użytkownicy)" at bounding box center [620, 597] width 436 height 17
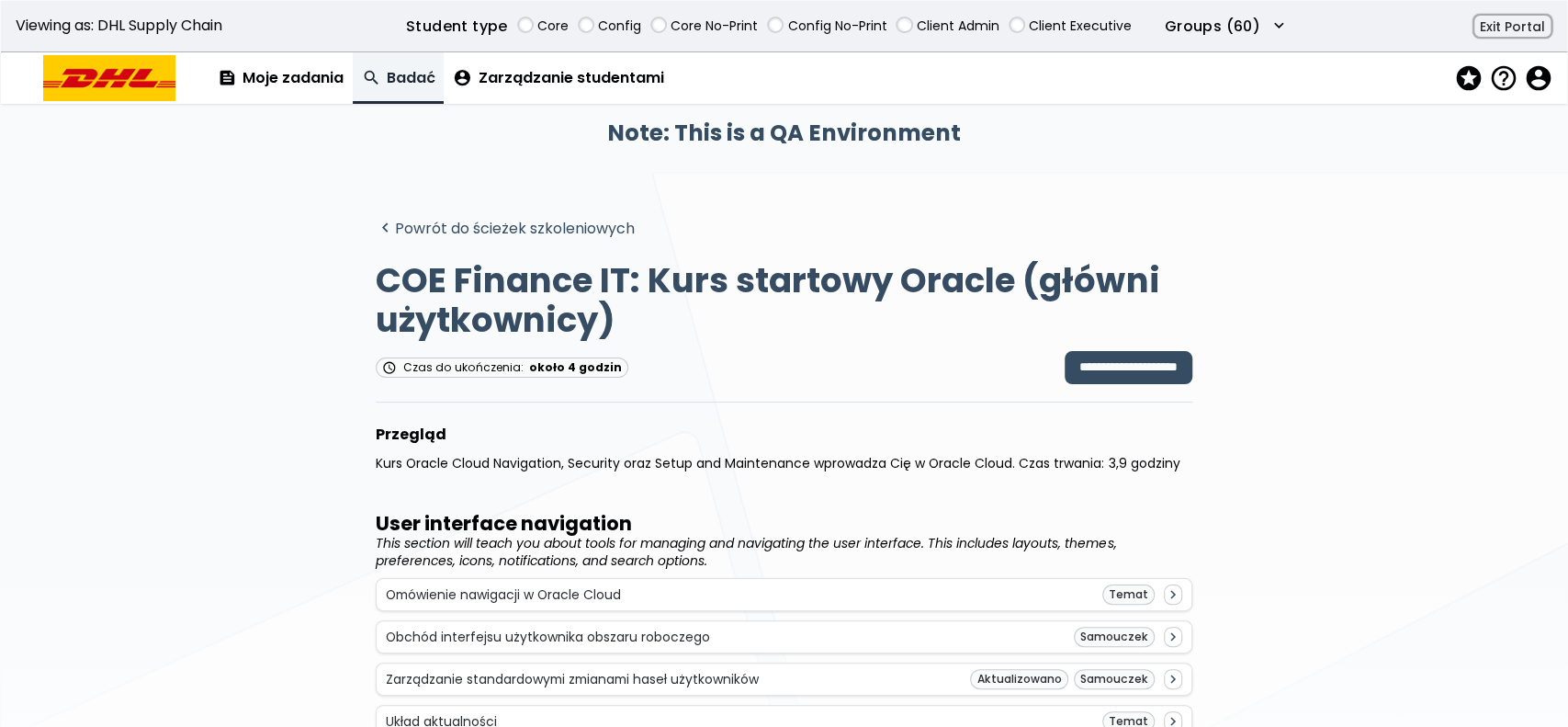
click at [476, 220] on link "navigate_before Powrót do ścieżek szkoleniowych" at bounding box center [505, 229] width 259 height 18
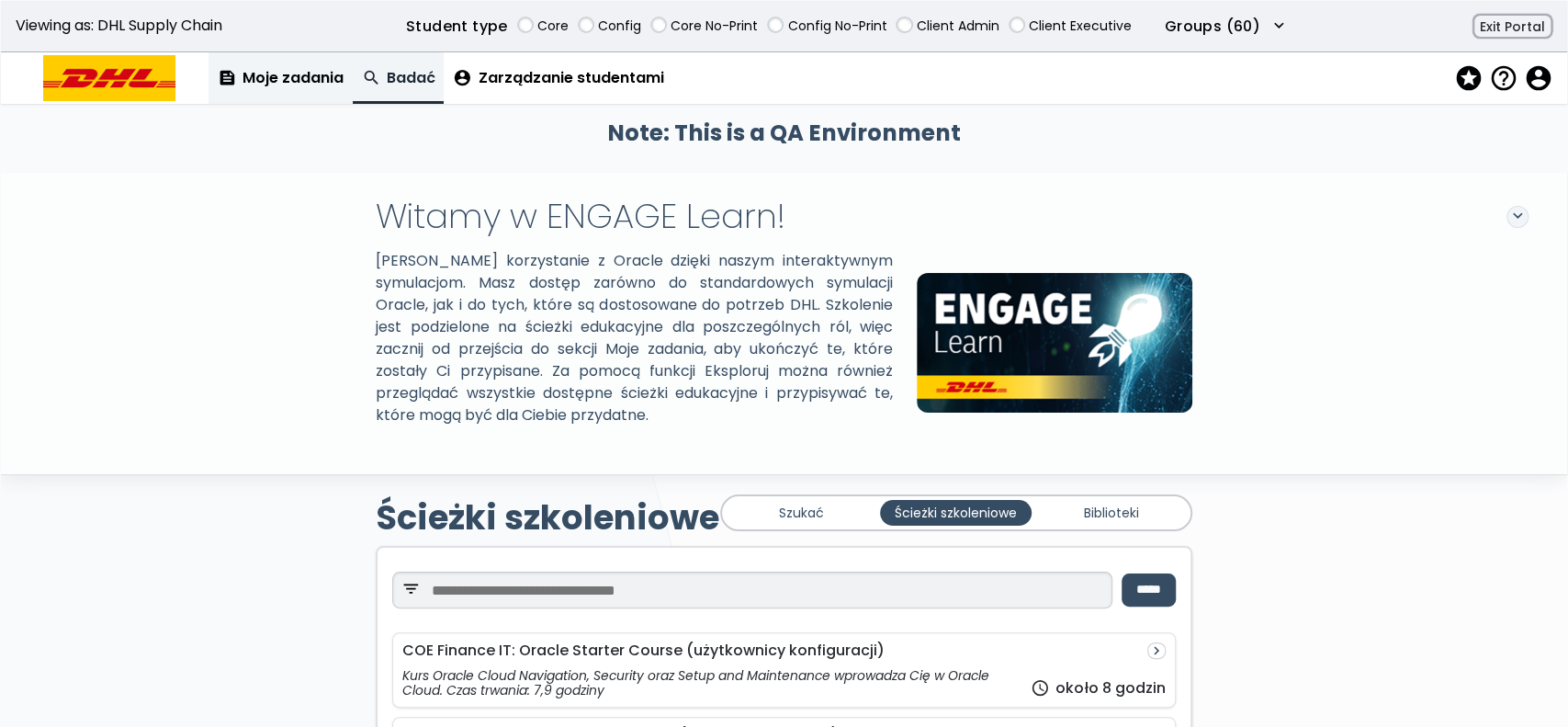
click at [267, 80] on link "feed Moje zadania" at bounding box center [280, 79] width 144 height 52
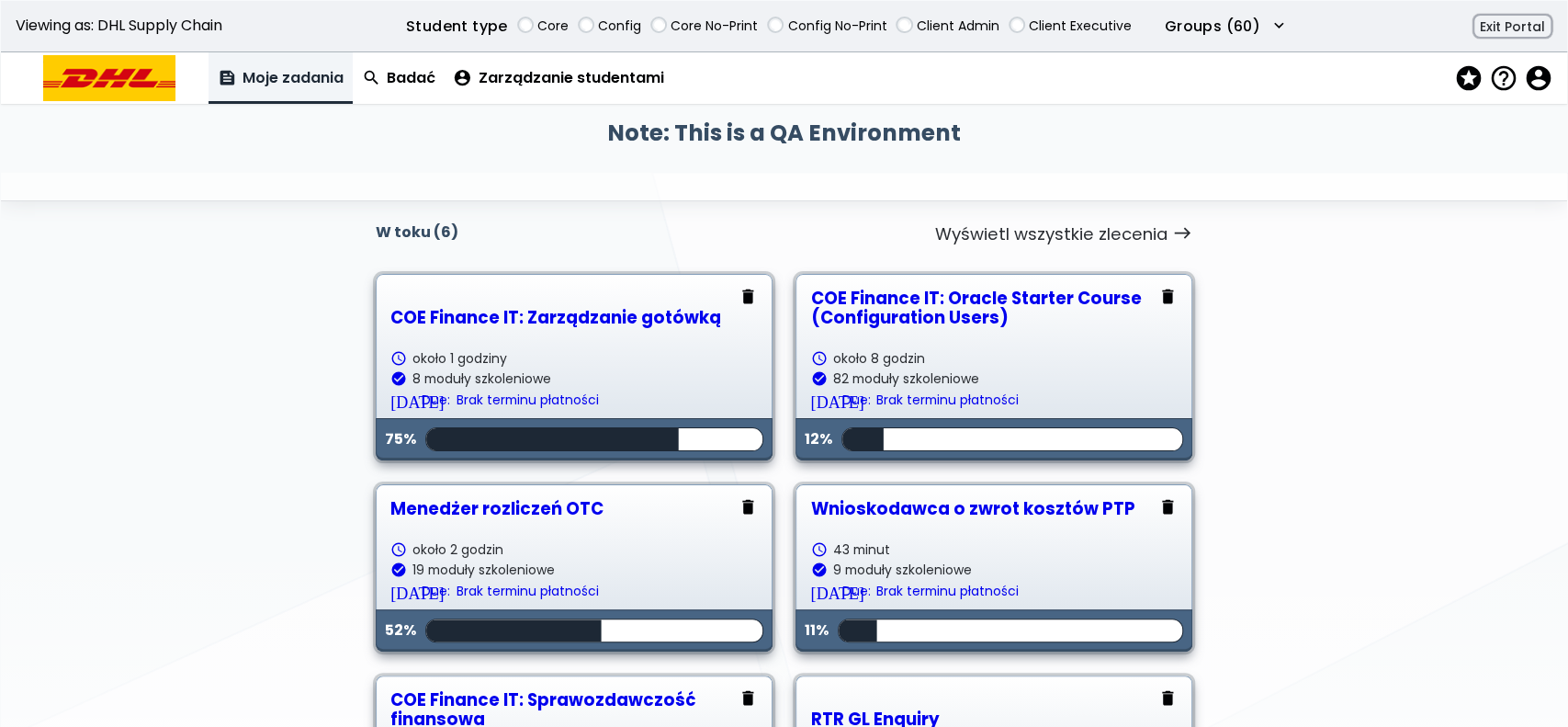
scroll to position [277, 0]
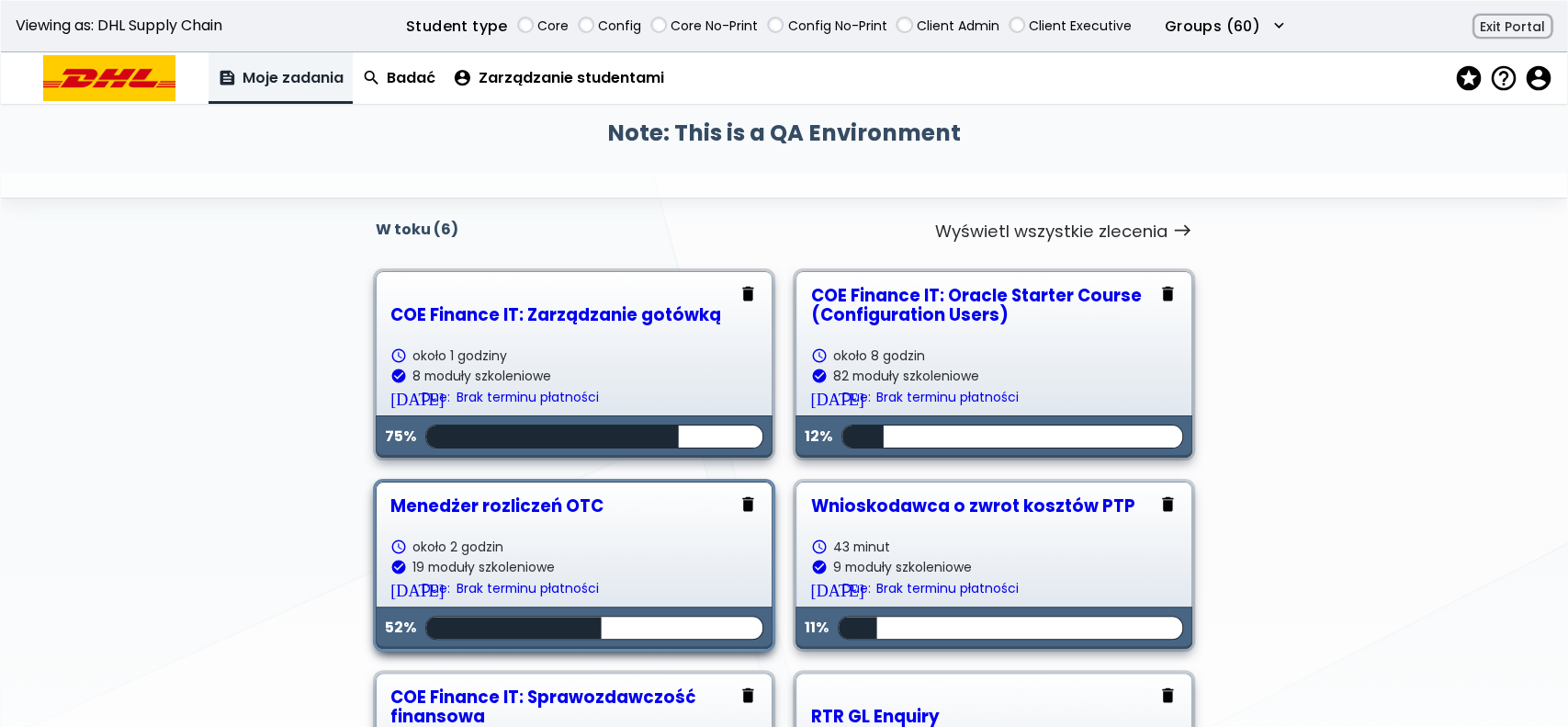
click at [534, 503] on div "Menedżer rozliczeń OTC" at bounding box center [573, 505] width 366 height 19
